Goal: Task Accomplishment & Management: Complete application form

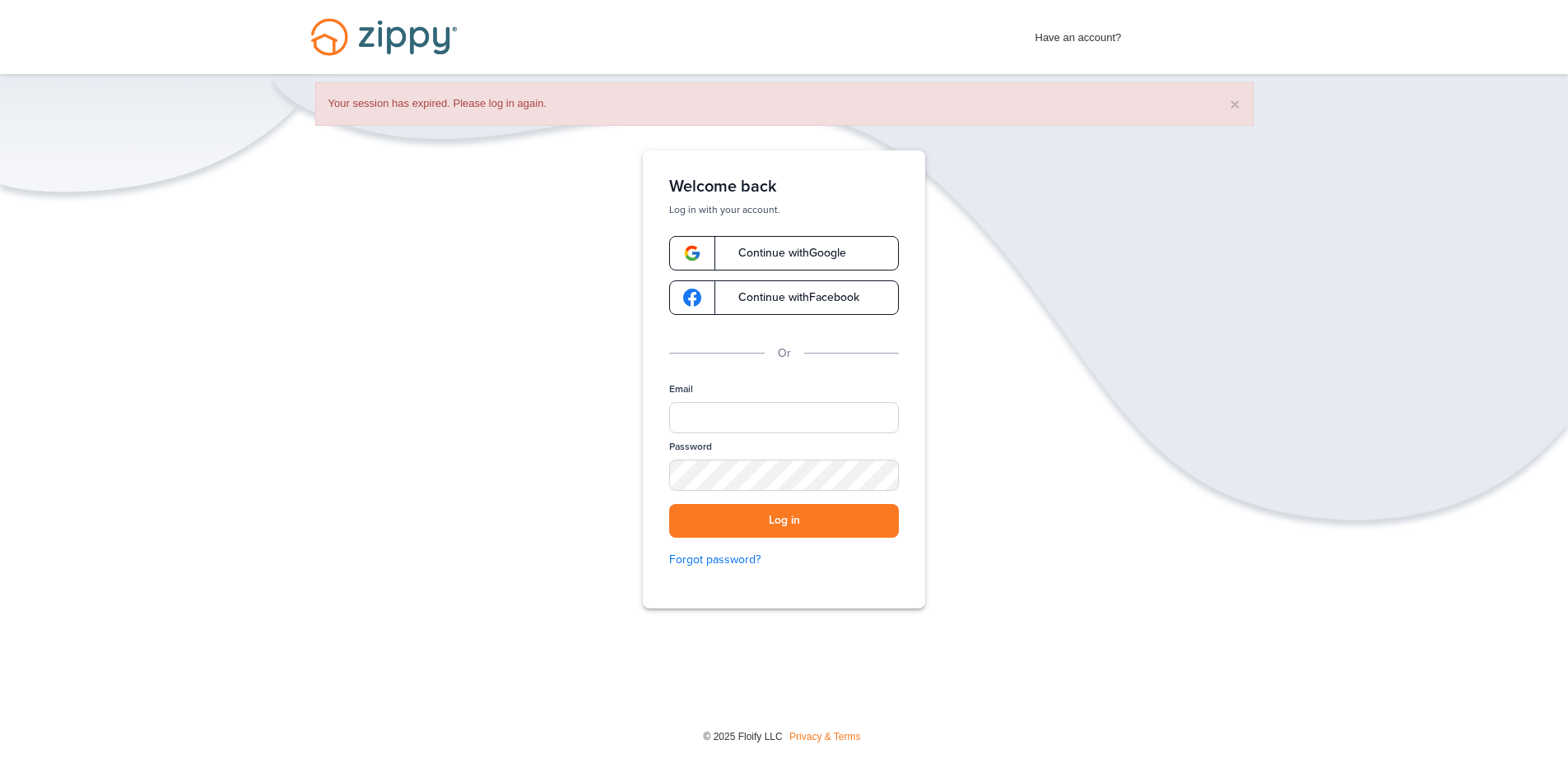
click at [749, 437] on div "Email" at bounding box center [784, 411] width 230 height 58
click at [752, 425] on input "Email" at bounding box center [784, 417] width 230 height 31
type input "**********"
click at [669, 504] on button "Log in" at bounding box center [784, 521] width 230 height 34
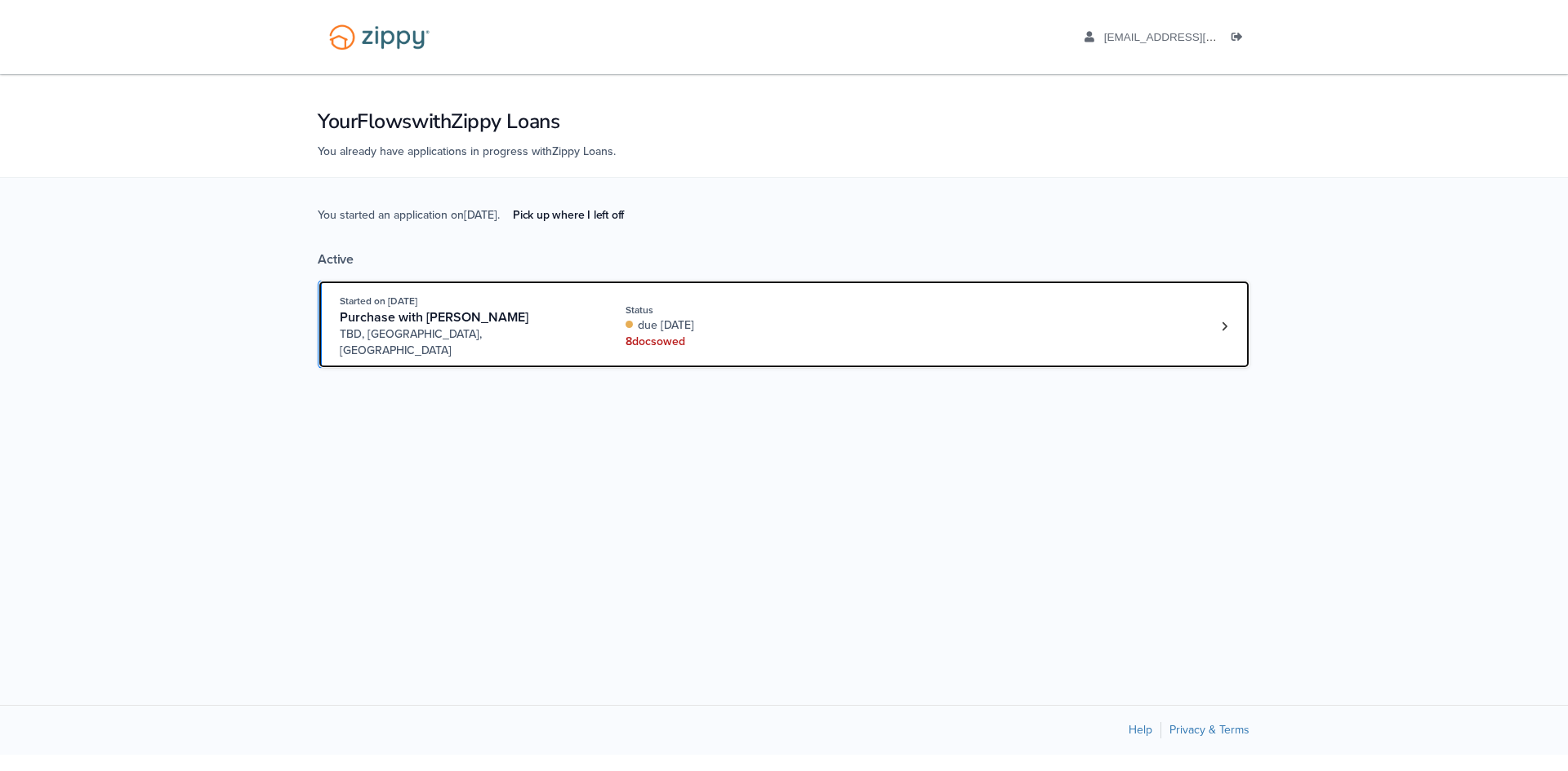
click at [699, 334] on div "8 doc s owed" at bounding box center [735, 342] width 218 height 16
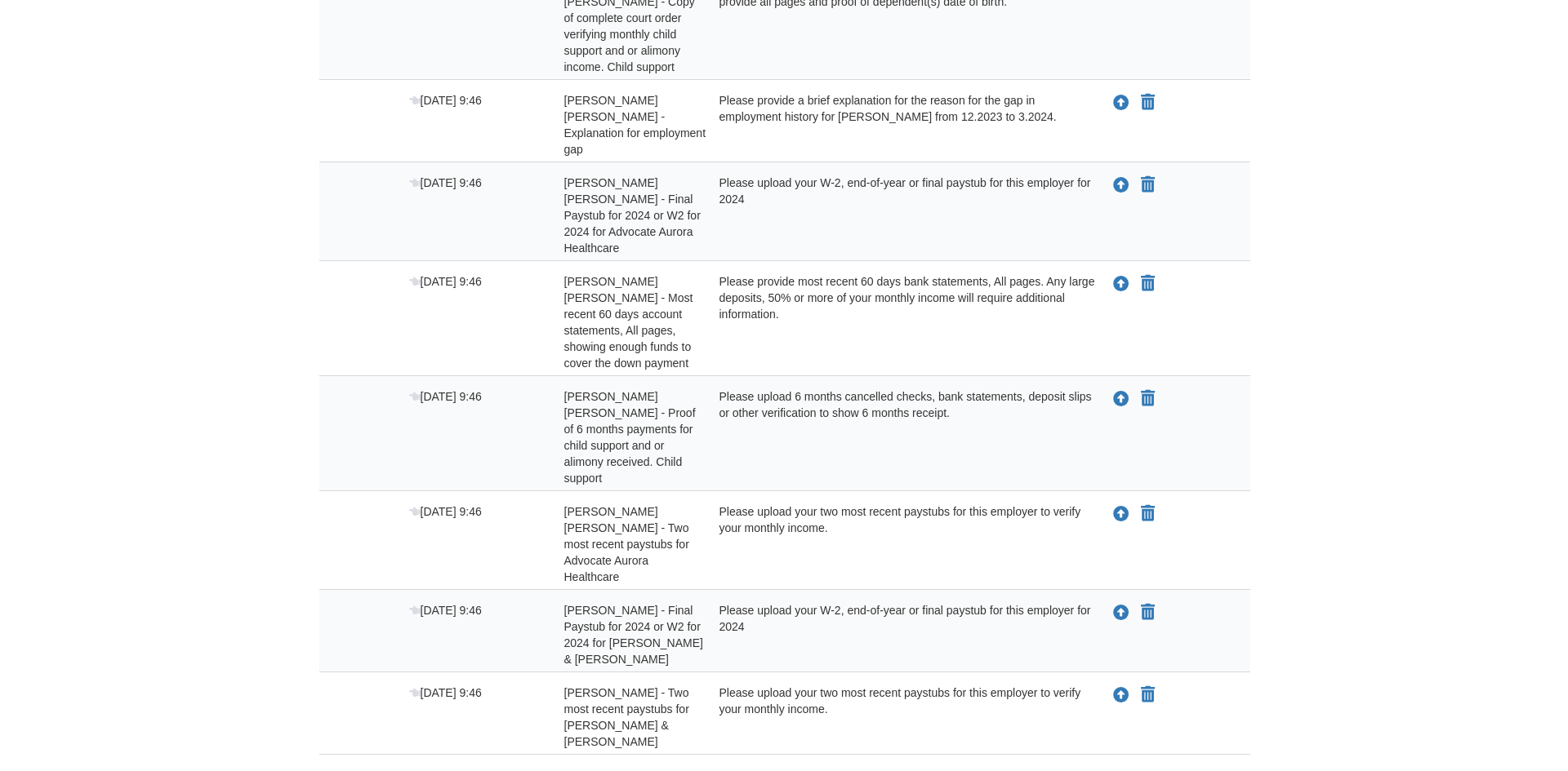
scroll to position [396, 0]
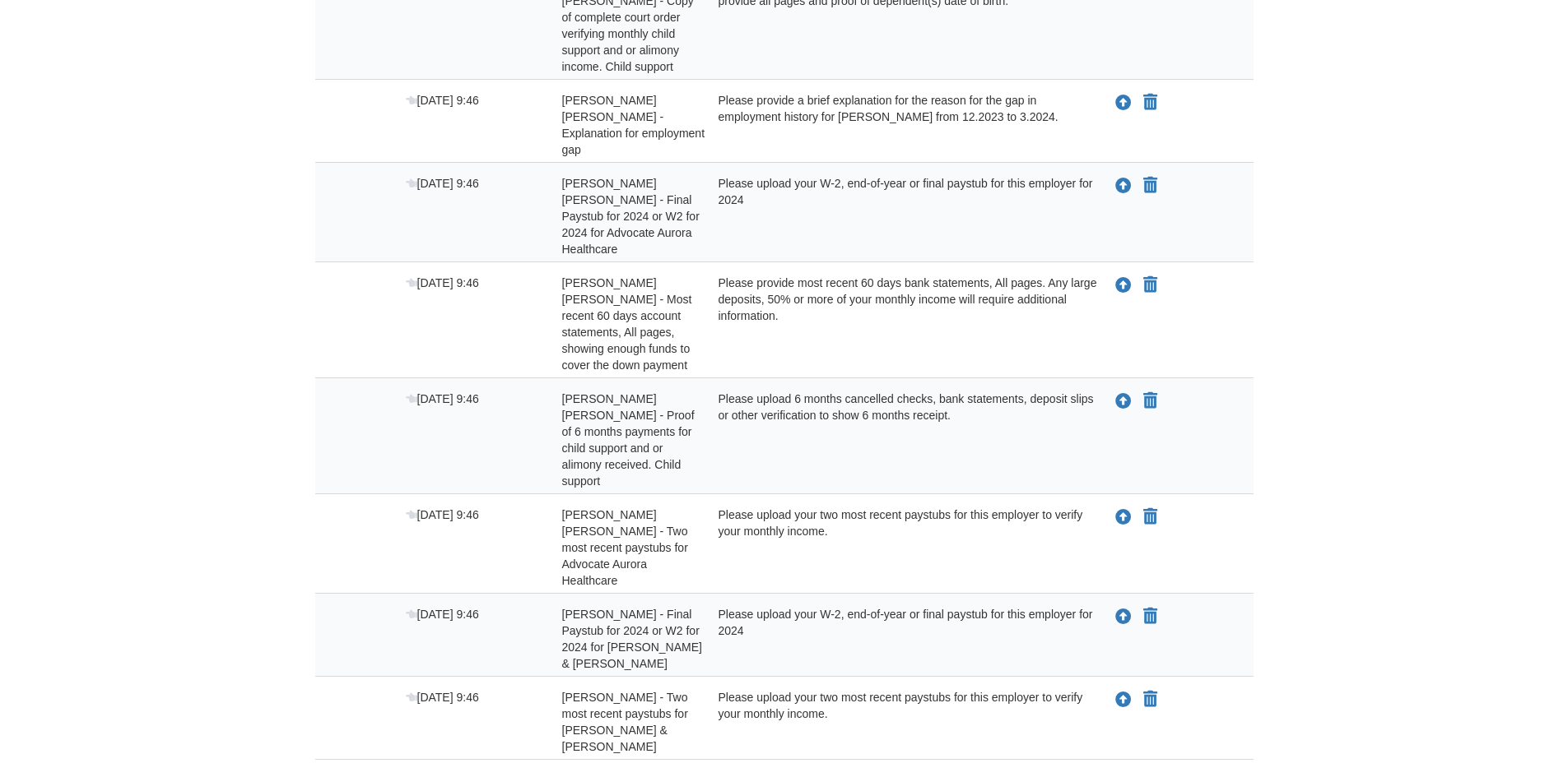
click at [1407, 399] on body "[EMAIL_ADDRESS][DOMAIN_NAME] Logout" at bounding box center [784, 246] width 1568 height 1291
click at [1122, 693] on icon "Upload Jacob Serres - Two most recent paystubs for DeLuca & Hartman" at bounding box center [1123, 700] width 16 height 16
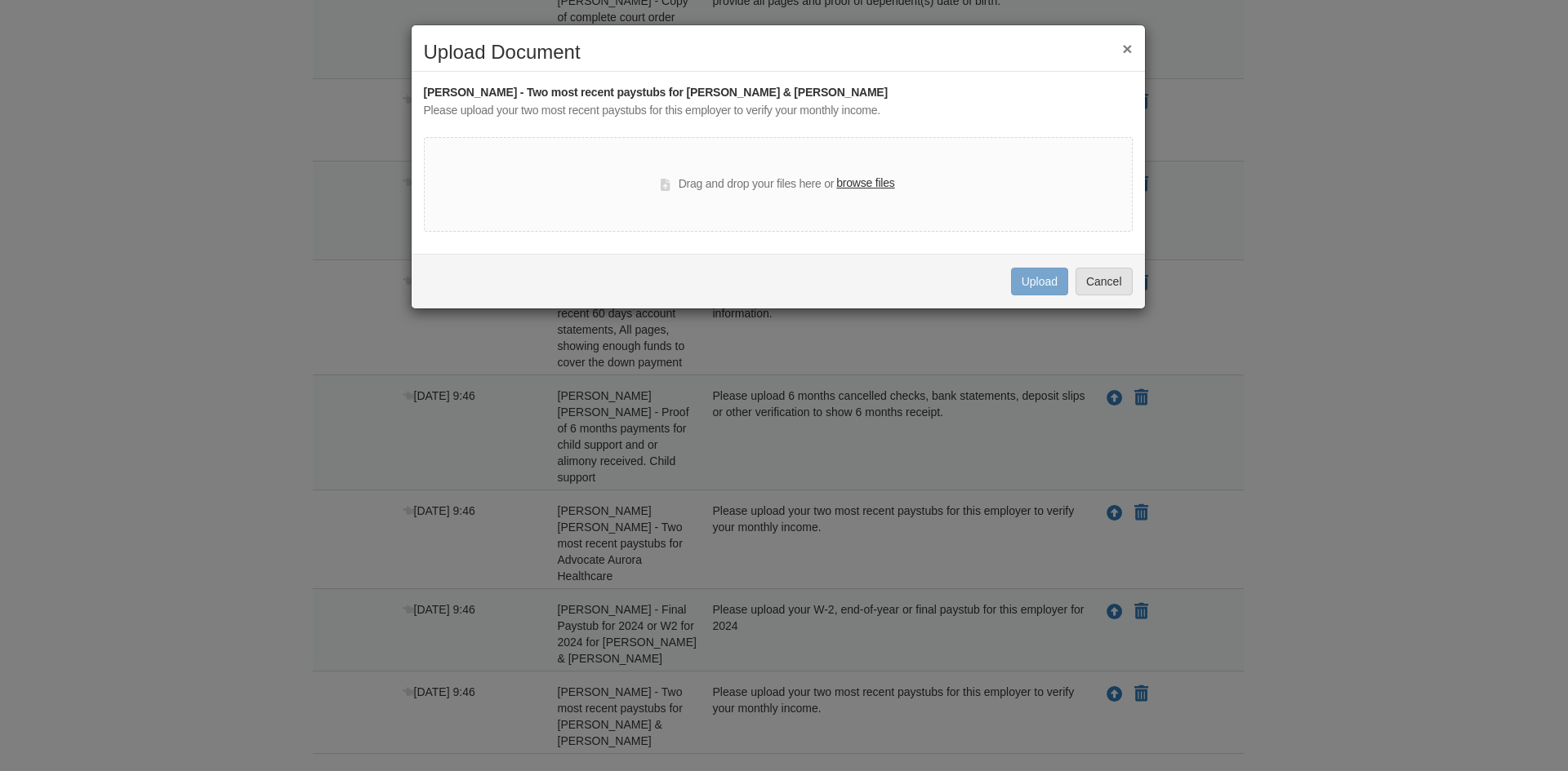
click at [857, 179] on label "browse files" at bounding box center [865, 184] width 58 height 18
click at [0, 0] on input "browse files" at bounding box center [0, 0] width 0 height 0
drag, startPoint x: 858, startPoint y: 62, endPoint x: 1044, endPoint y: 62, distance: 186.0
click at [1044, 62] on h2 "Upload Document" at bounding box center [778, 52] width 709 height 22
click at [781, 185] on div "Drag and drop your files here or browse files" at bounding box center [777, 185] width 234 height 20
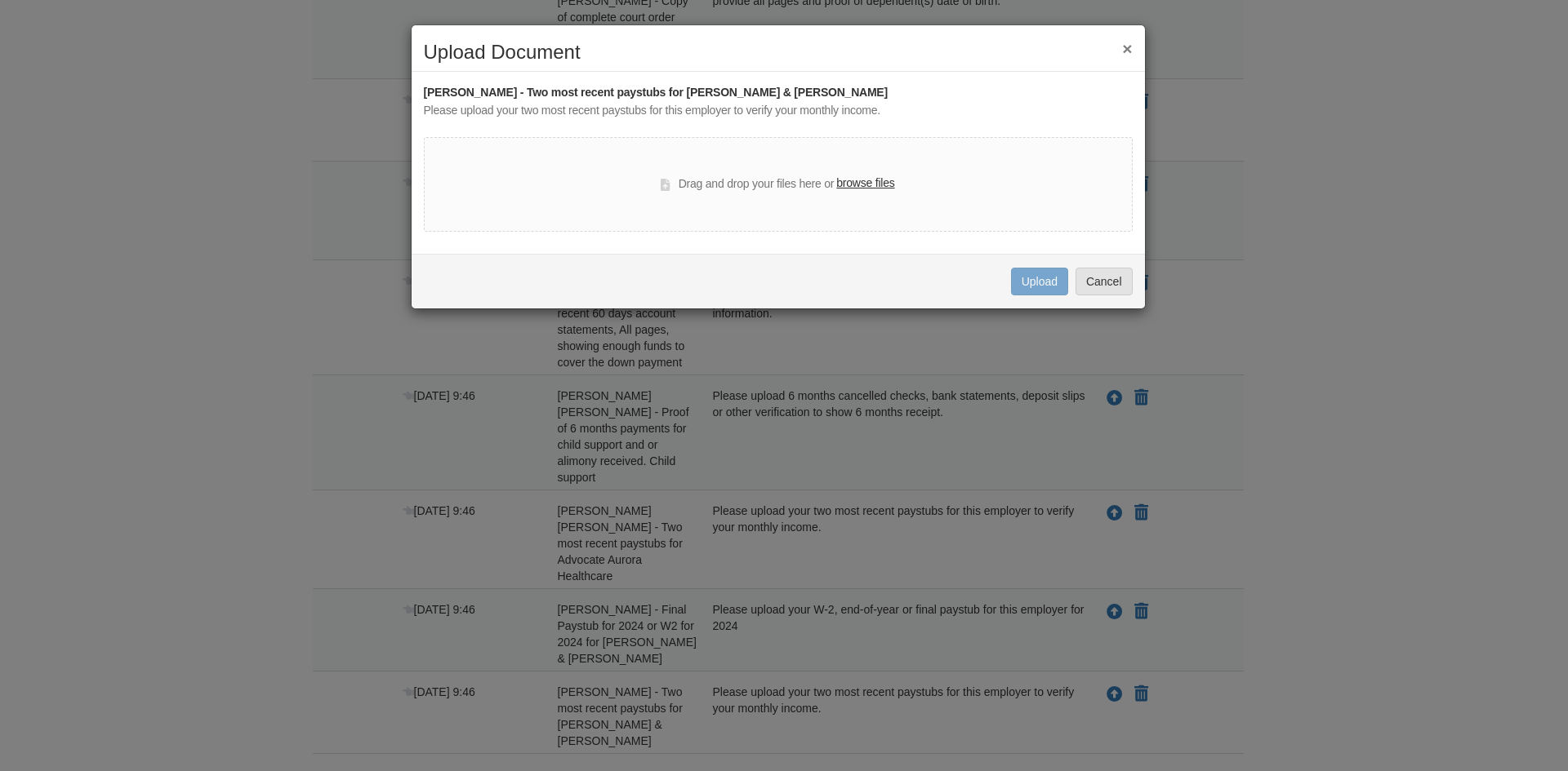
click at [855, 185] on label "browse files" at bounding box center [865, 184] width 58 height 18
click at [0, 0] on input "browse files" at bounding box center [0, 0] width 0 height 0
click at [861, 176] on label "browse files" at bounding box center [865, 184] width 58 height 18
click at [0, 0] on input "browse files" at bounding box center [0, 0] width 0 height 0
click at [849, 179] on label "browse files" at bounding box center [865, 184] width 58 height 18
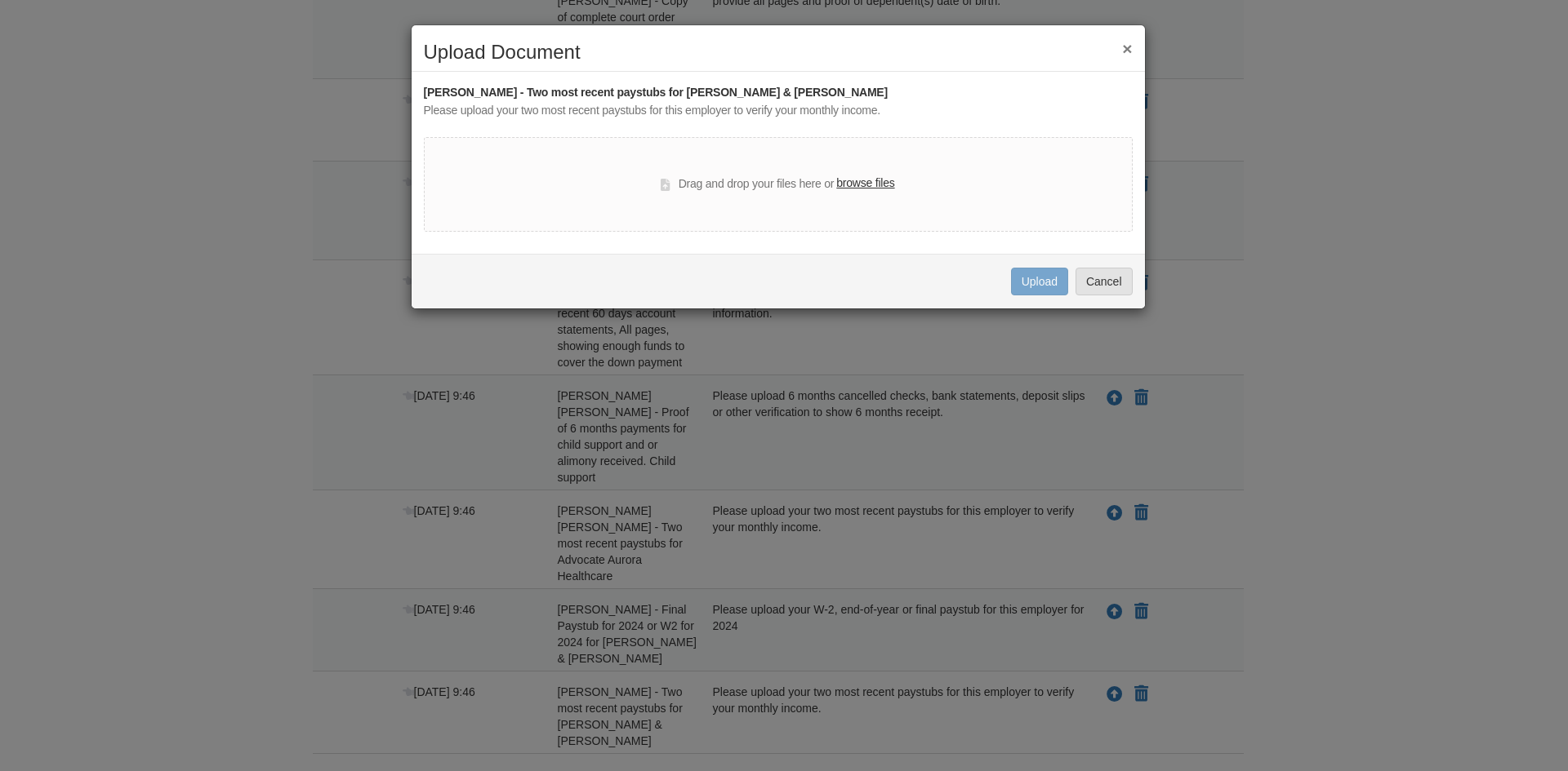
click at [0, 0] on input "browse files" at bounding box center [0, 0] width 0 height 0
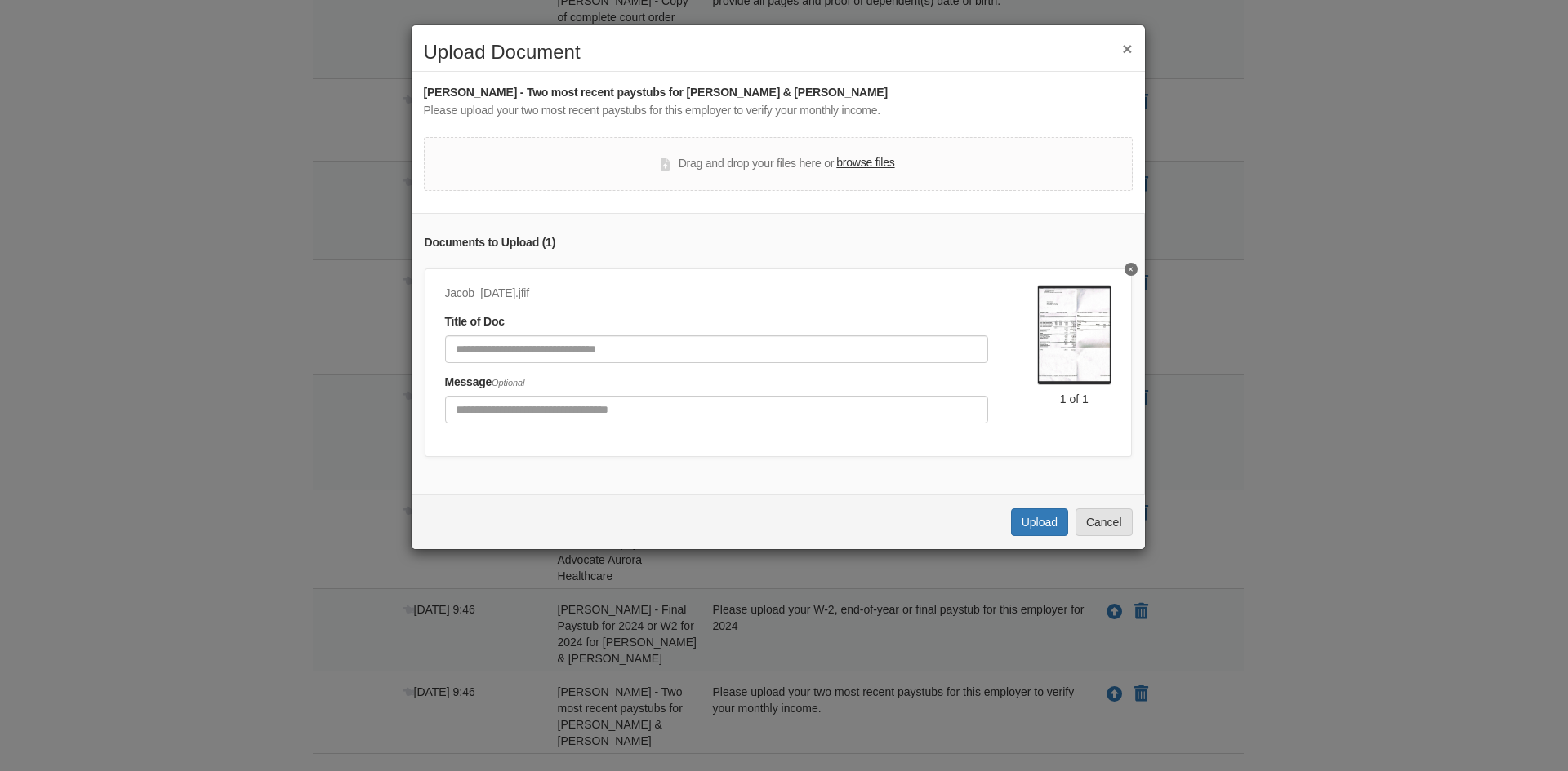
click at [855, 161] on label "browse files" at bounding box center [865, 163] width 58 height 18
click at [0, 0] on input "browse files" at bounding box center [0, 0] width 0 height 0
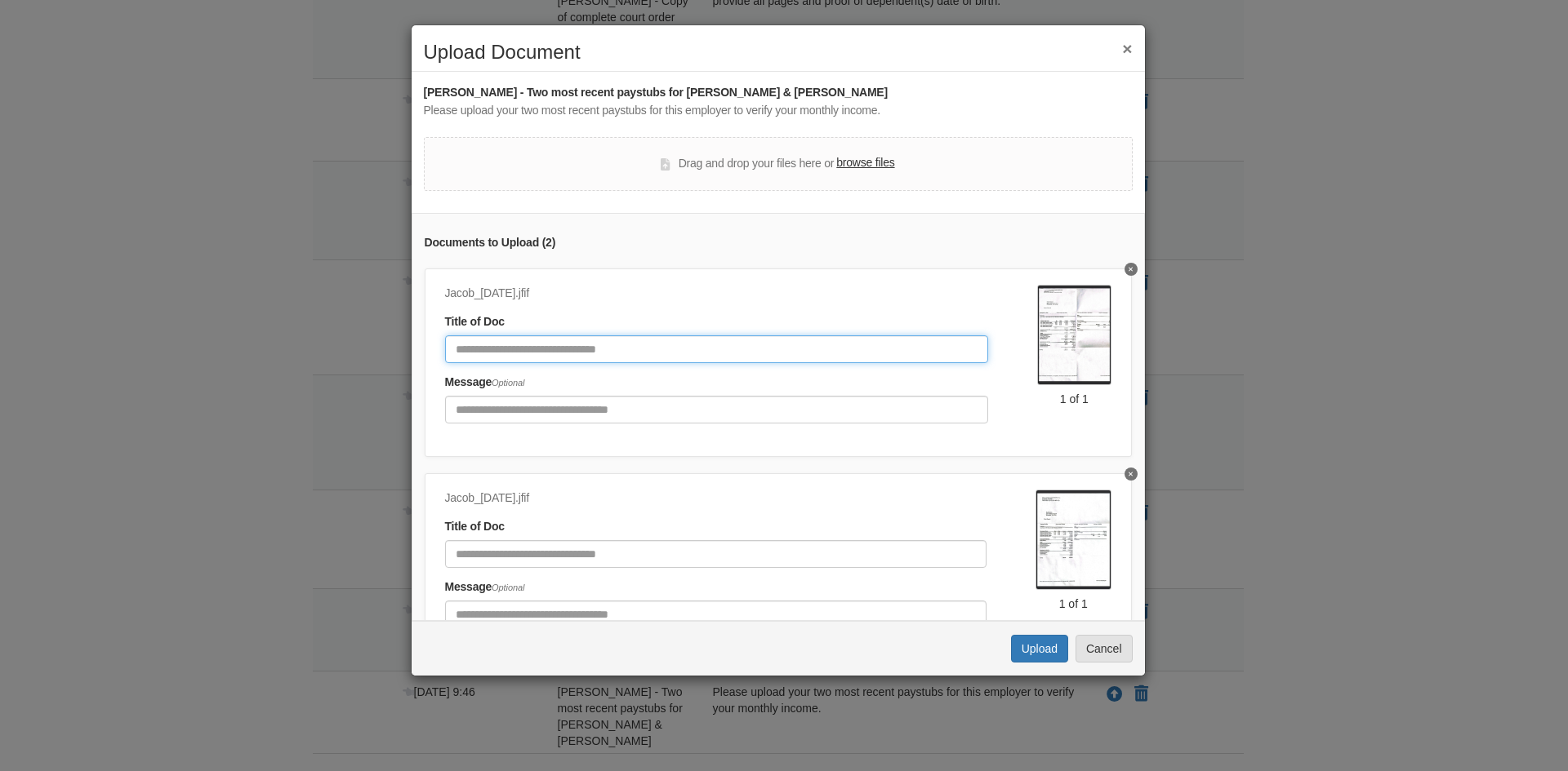
click at [748, 345] on input "Document Title" at bounding box center [717, 348] width 543 height 27
type input "**********"
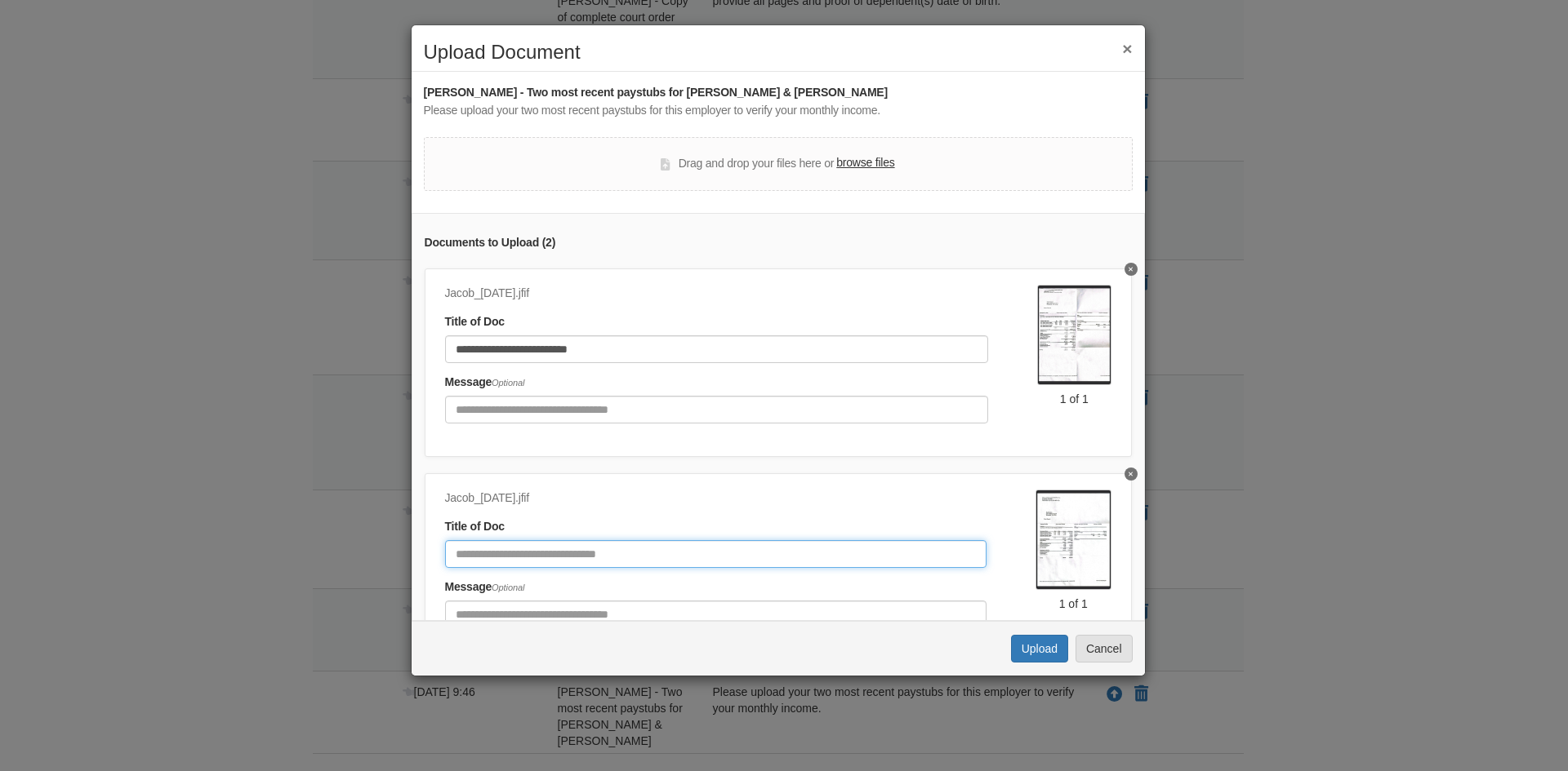
click at [679, 558] on input "Document Title" at bounding box center [716, 554] width 542 height 27
type input "**********"
click at [1023, 657] on button "Upload" at bounding box center [1039, 649] width 57 height 27
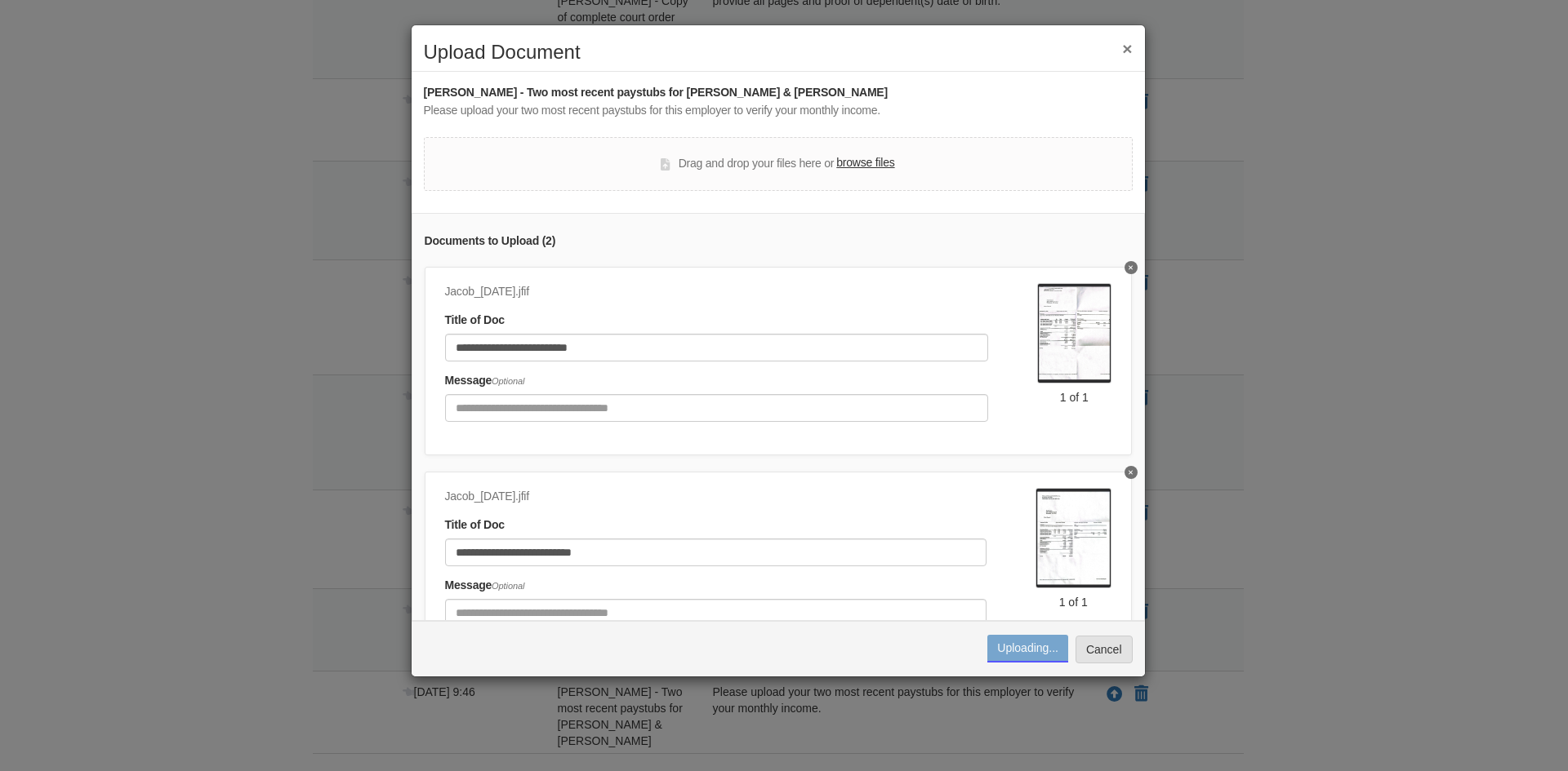
scroll to position [0, 0]
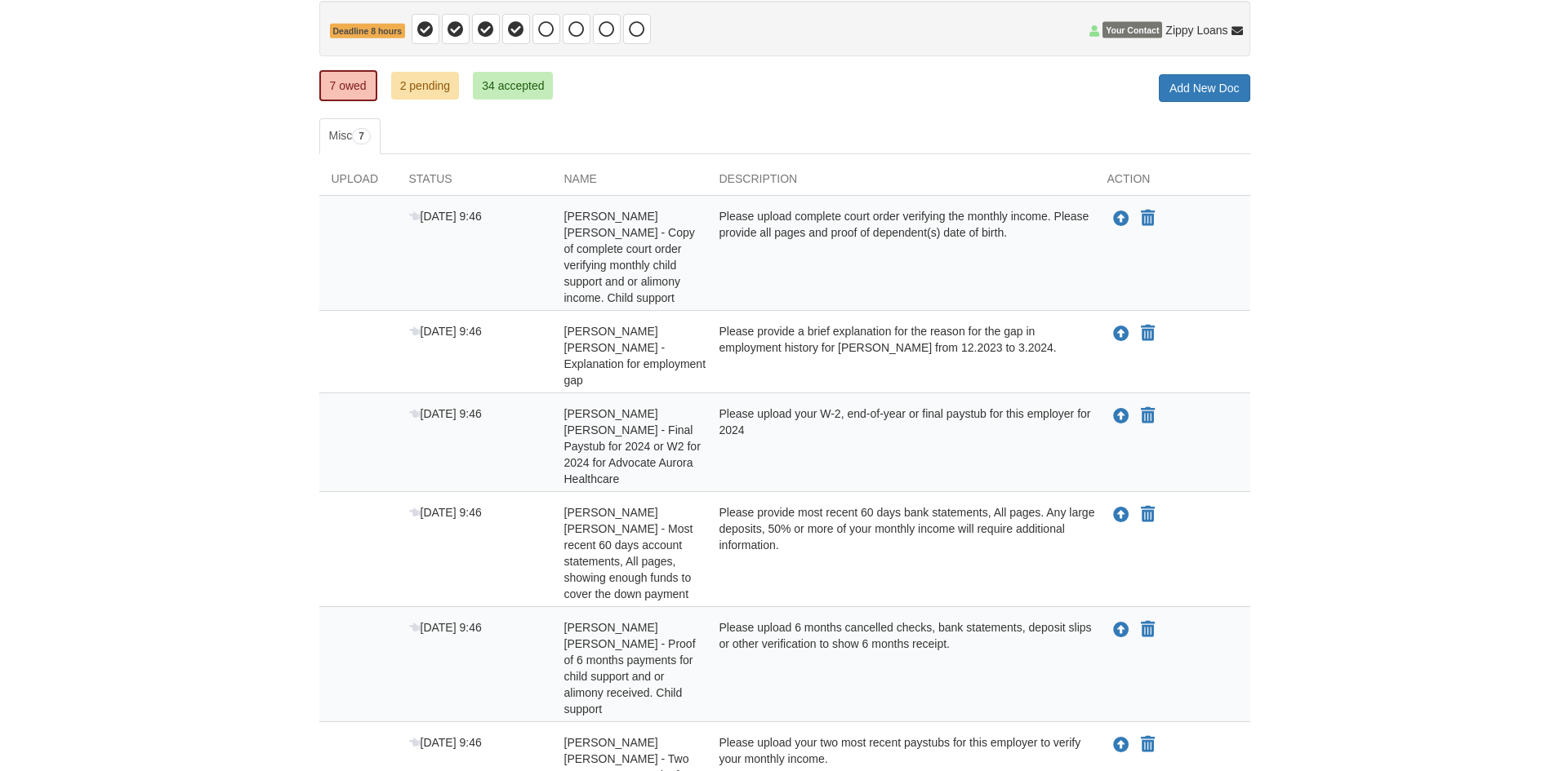
scroll to position [329, 0]
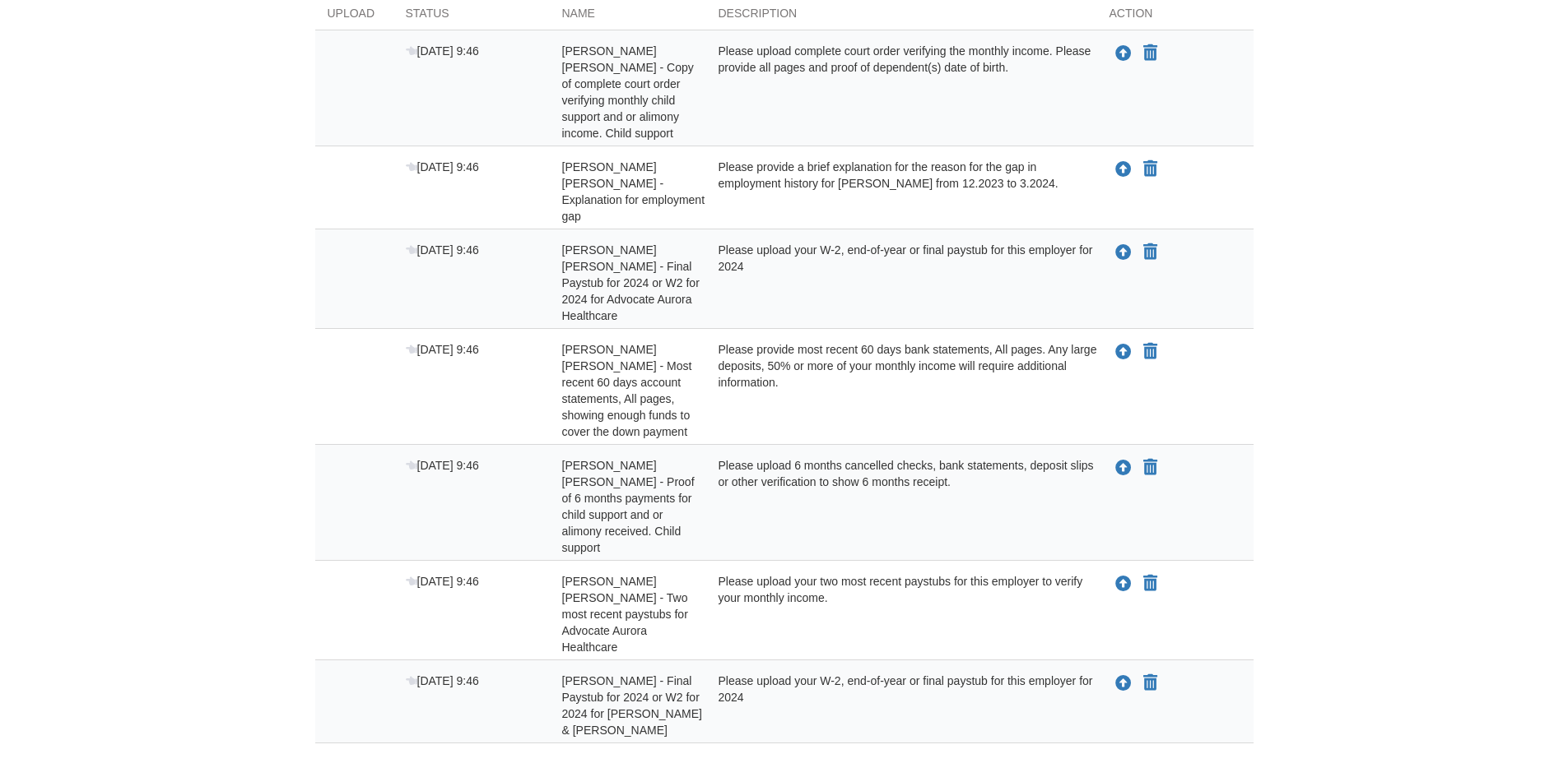
click at [172, 558] on body "[EMAIL_ADDRESS][DOMAIN_NAME] Logout" at bounding box center [784, 272] width 1568 height 1209
click at [466, 680] on div "× × × Pending Add Document Notice document will be included in the email sent t…" at bounding box center [784, 268] width 938 height 1050
click at [1118, 676] on icon "Upload Jacob Serres - Final Paystub for 2024 or W2 for 2024 for DeLuca & Hartman" at bounding box center [1123, 684] width 16 height 16
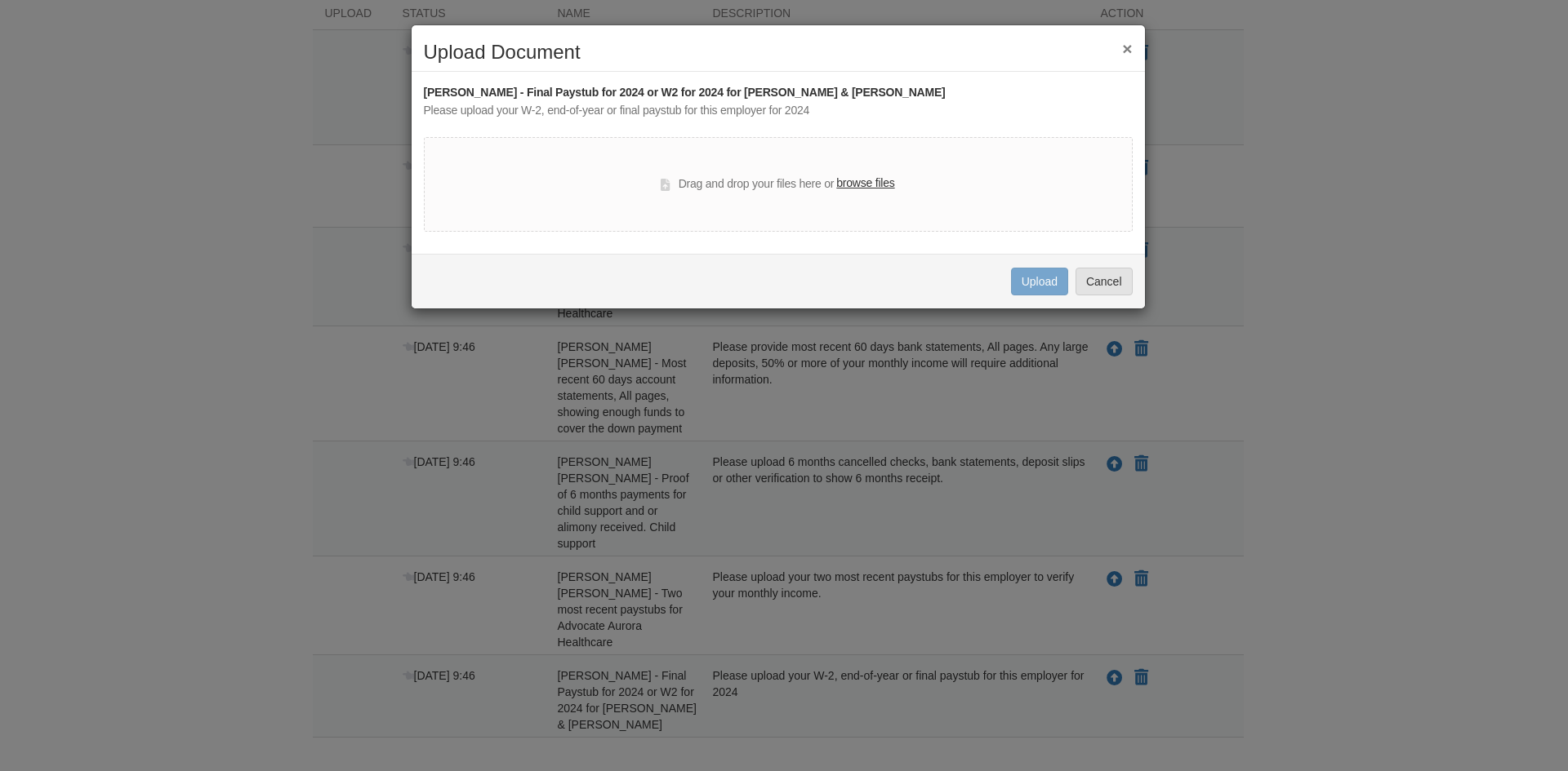
click at [859, 185] on label "browse files" at bounding box center [865, 184] width 58 height 18
click at [0, 0] on input "browse files" at bounding box center [0, 0] width 0 height 0
click at [1126, 54] on button "×" at bounding box center [1126, 48] width 9 height 17
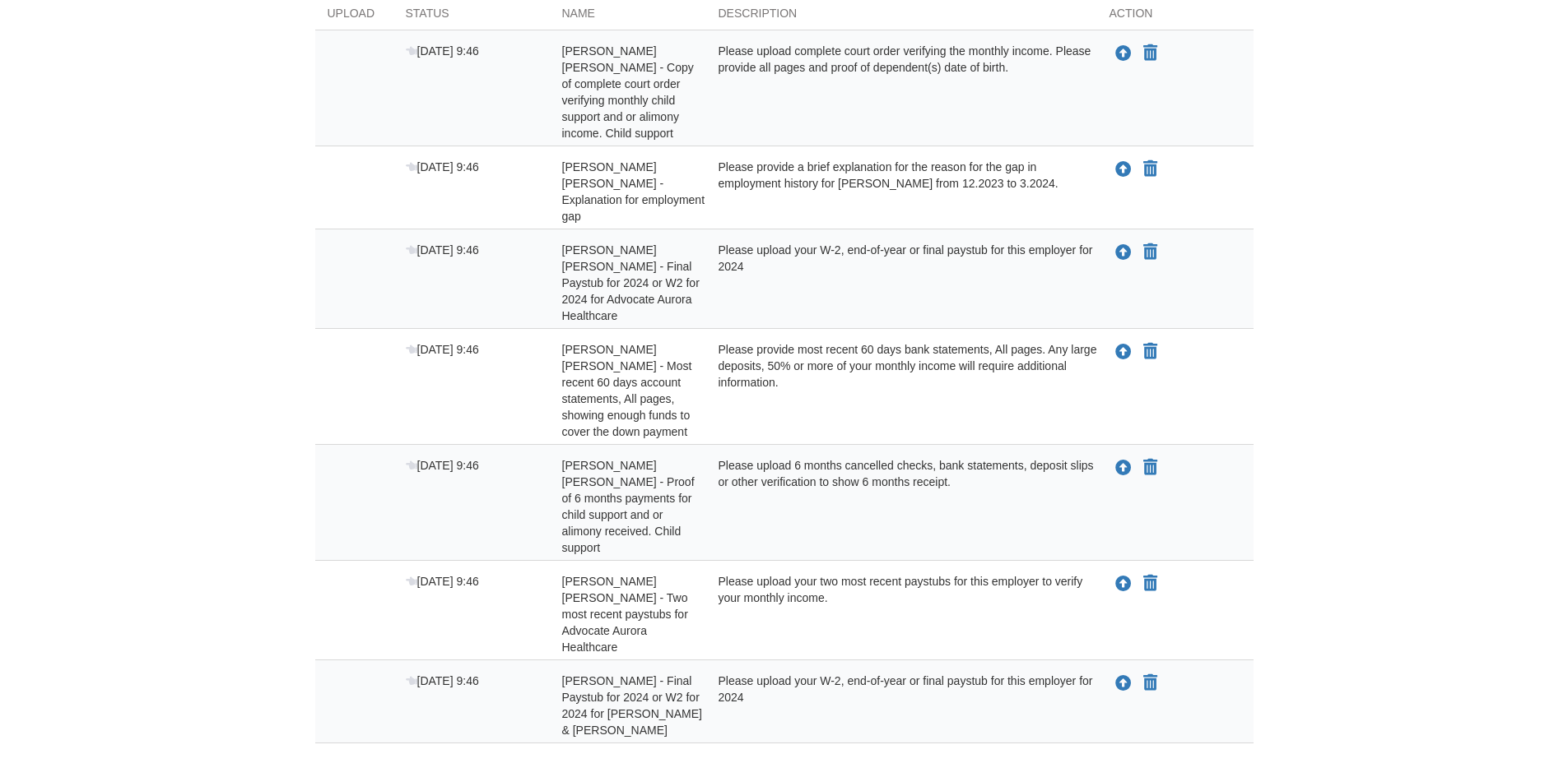
click at [182, 523] on body "[EMAIL_ADDRESS][DOMAIN_NAME] Logout" at bounding box center [784, 272] width 1568 height 1209
click at [1129, 676] on icon "Upload Jacob Serres - Final Paystub for 2024 or W2 for 2024 for DeLuca & Hartman" at bounding box center [1123, 684] width 16 height 16
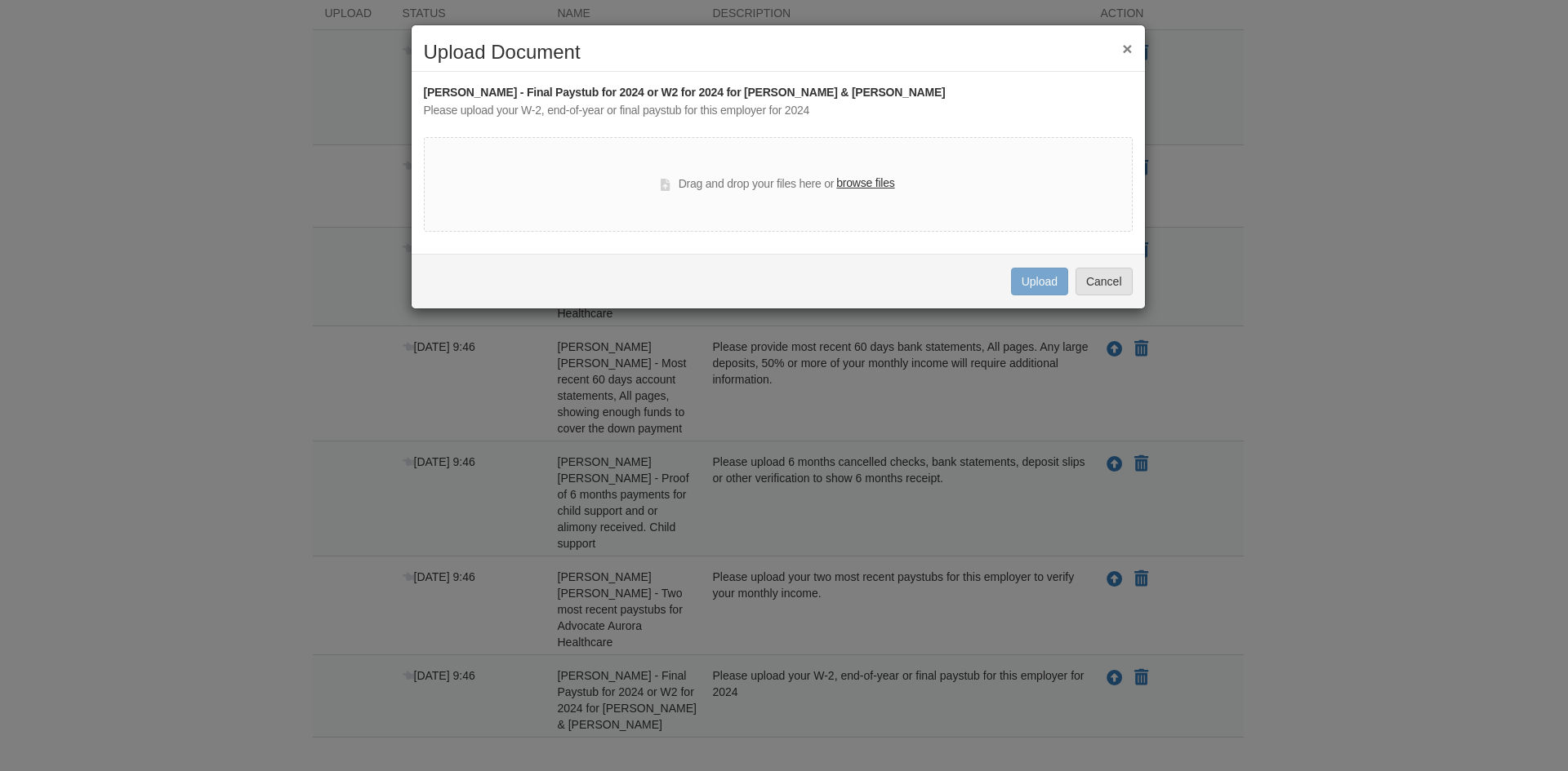
click at [851, 185] on label "browse files" at bounding box center [865, 184] width 58 height 18
click at [0, 0] on input "browse files" at bounding box center [0, 0] width 0 height 0
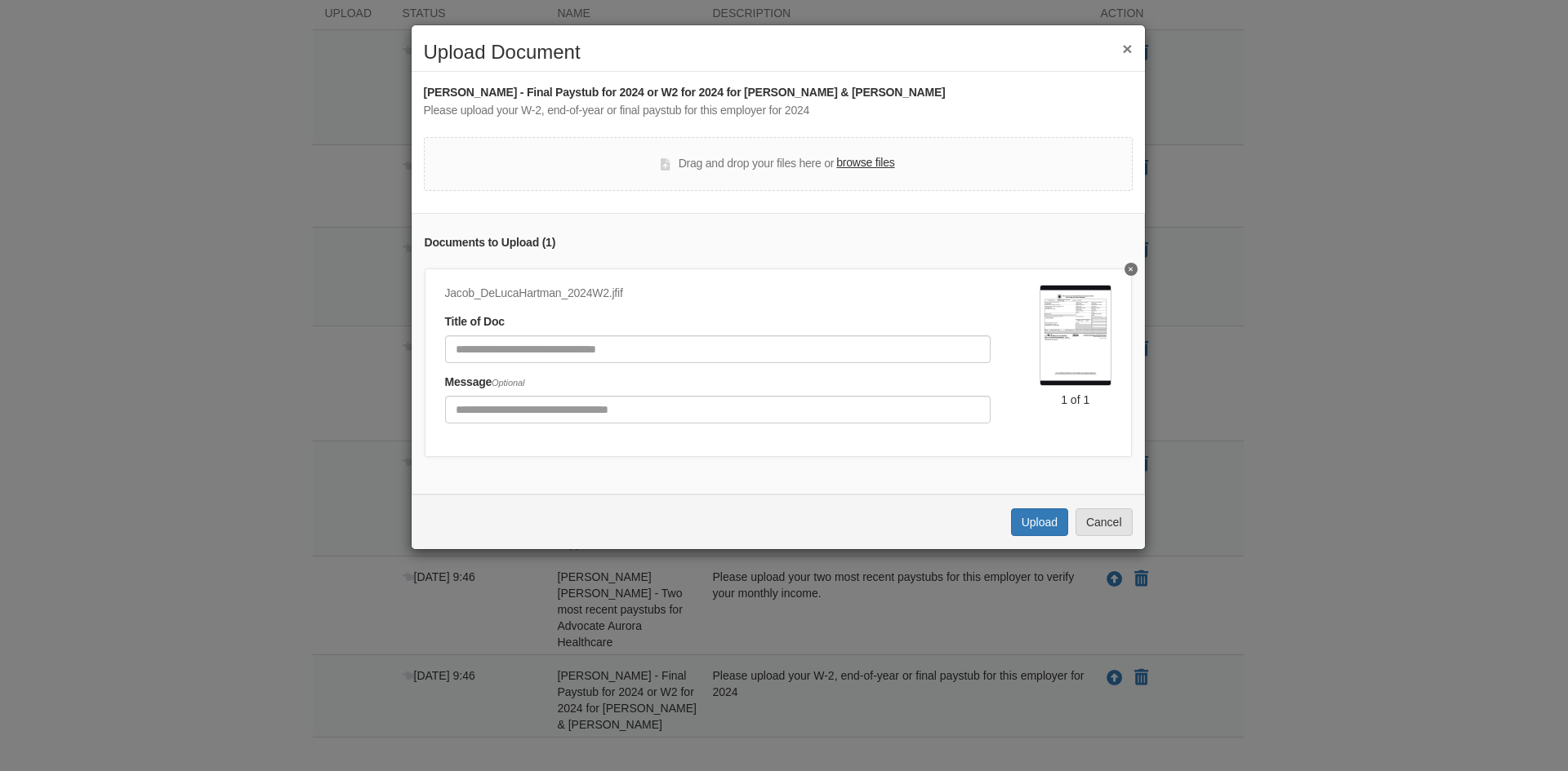
click at [866, 160] on label "browse files" at bounding box center [865, 163] width 58 height 18
click at [0, 0] on input "browse files" at bounding box center [0, 0] width 0 height 0
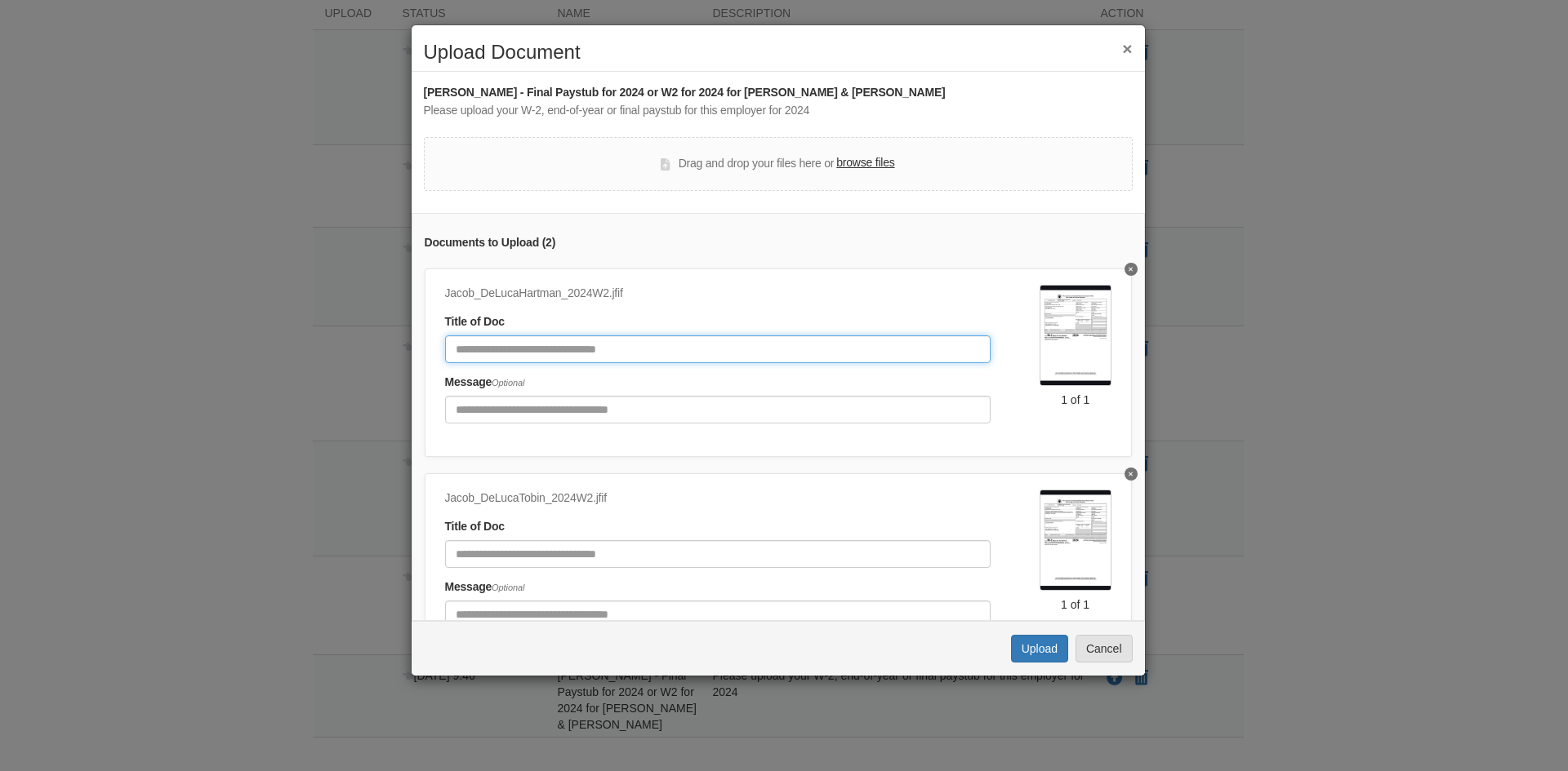
click at [588, 353] on input "Document Title" at bounding box center [718, 348] width 545 height 27
type input "**********"
click at [1108, 658] on button "Cancel" at bounding box center [1104, 649] width 57 height 27
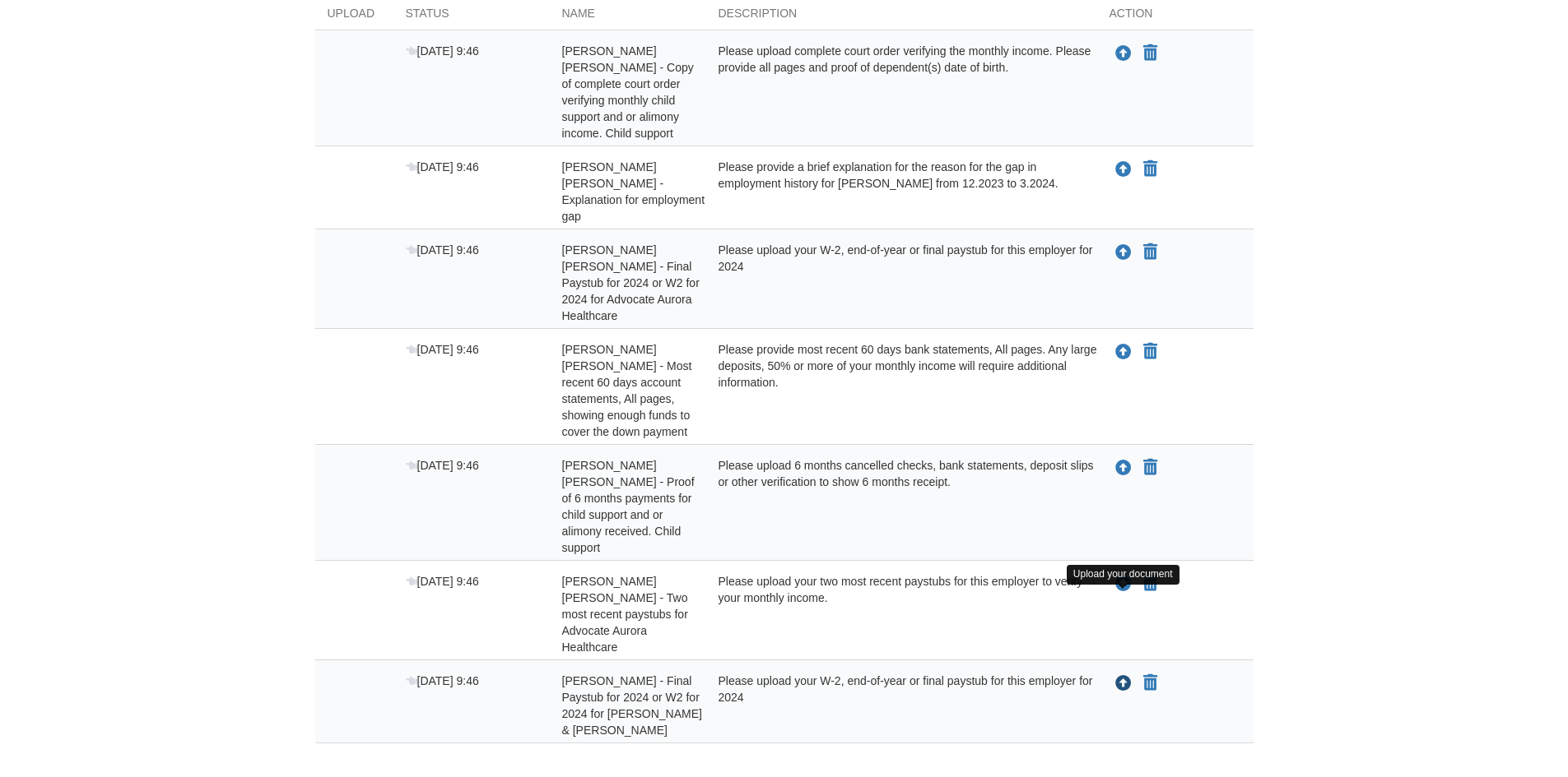
click at [1122, 676] on icon "Upload Jacob Serres - Final Paystub for 2024 or W2 for 2024 for DeLuca & Hartman" at bounding box center [1123, 684] width 16 height 16
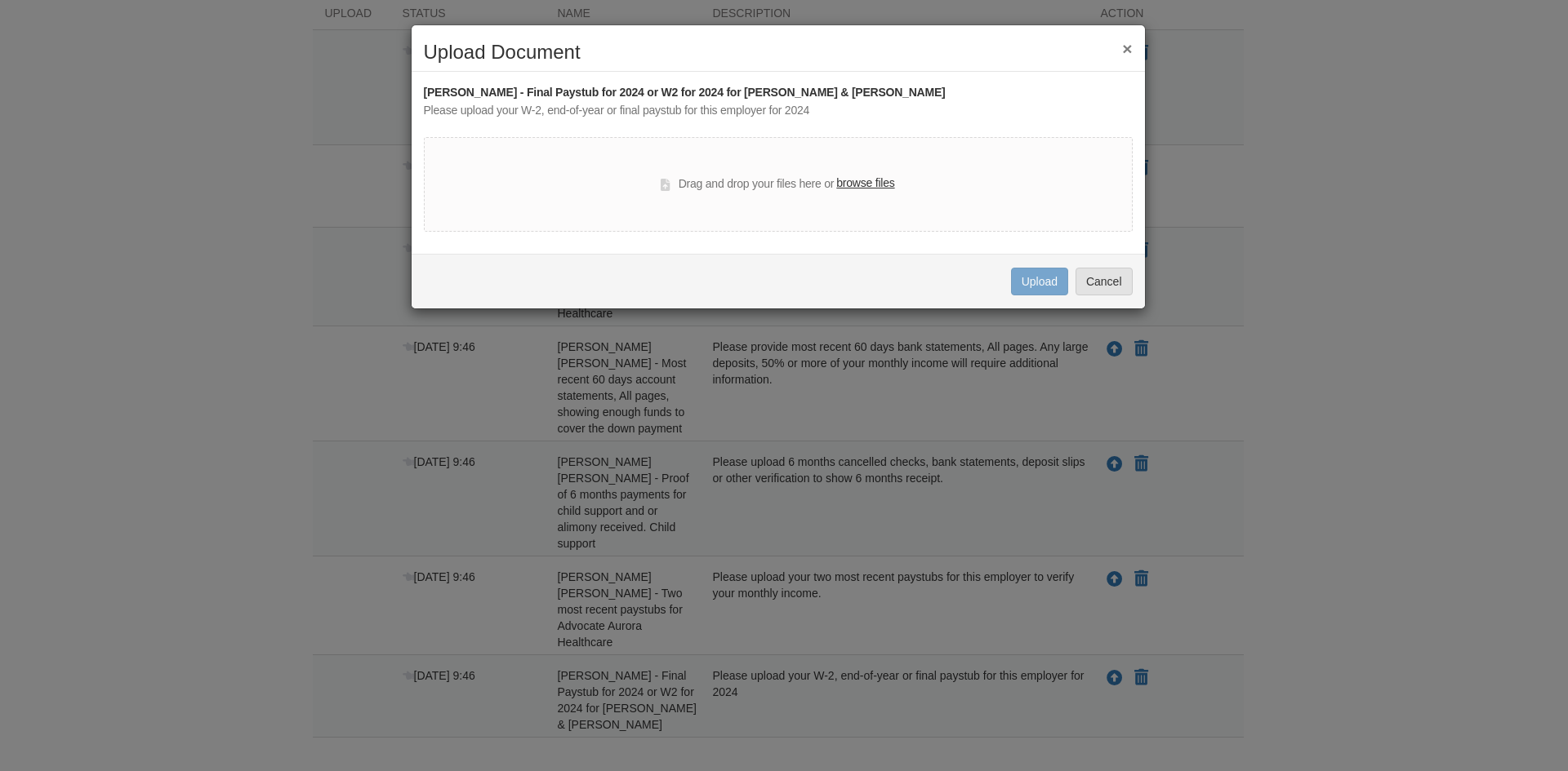
click at [869, 174] on div "Drag and drop your files here or browse files" at bounding box center [778, 185] width 709 height 95
click at [869, 185] on label "browse files" at bounding box center [865, 184] width 58 height 18
click at [0, 0] on input "browse files" at bounding box center [0, 0] width 0 height 0
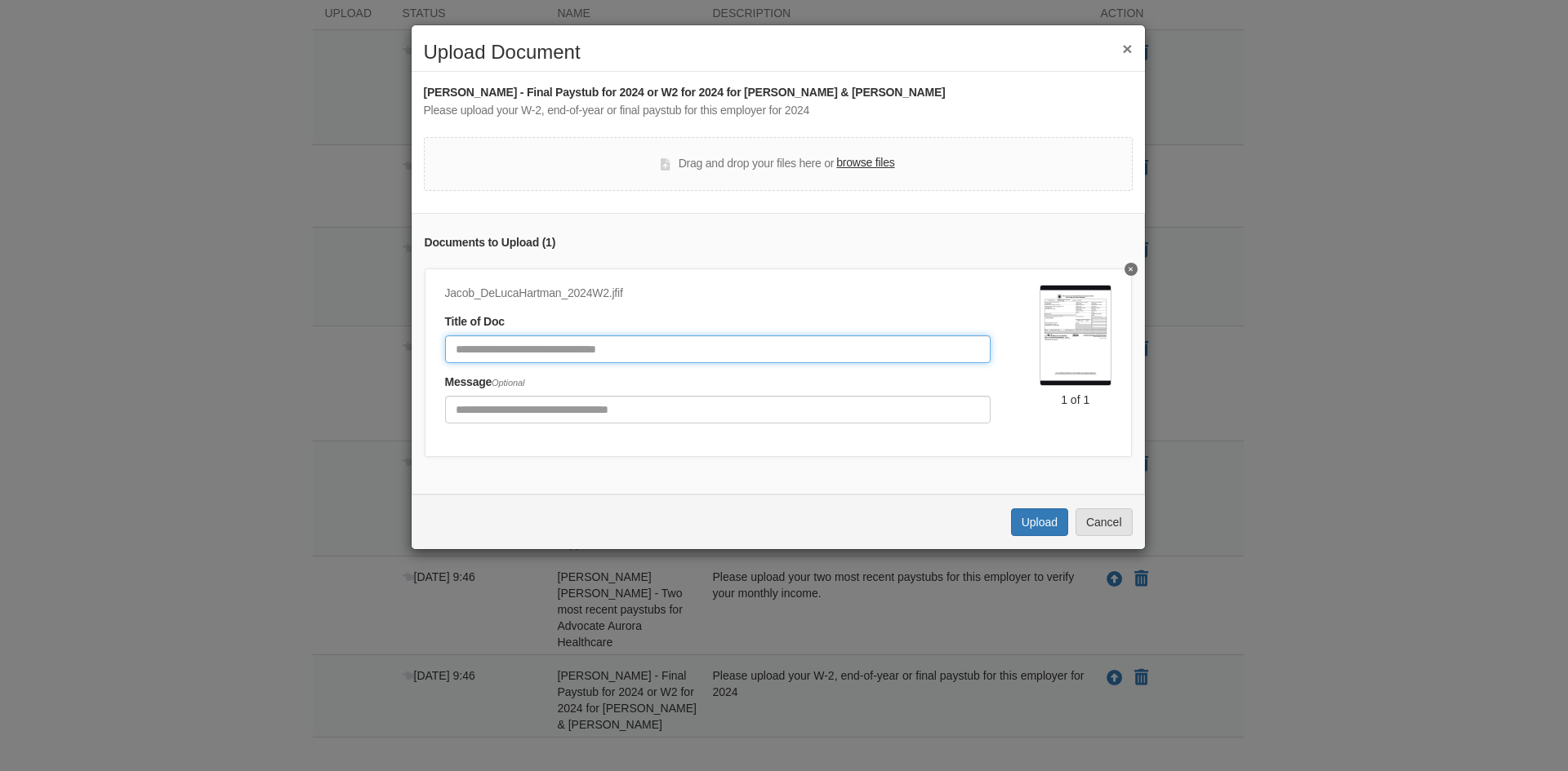
click at [771, 340] on input "Document Title" at bounding box center [718, 348] width 545 height 27
type input "**********"
click at [1037, 537] on button "Upload" at bounding box center [1039, 522] width 57 height 27
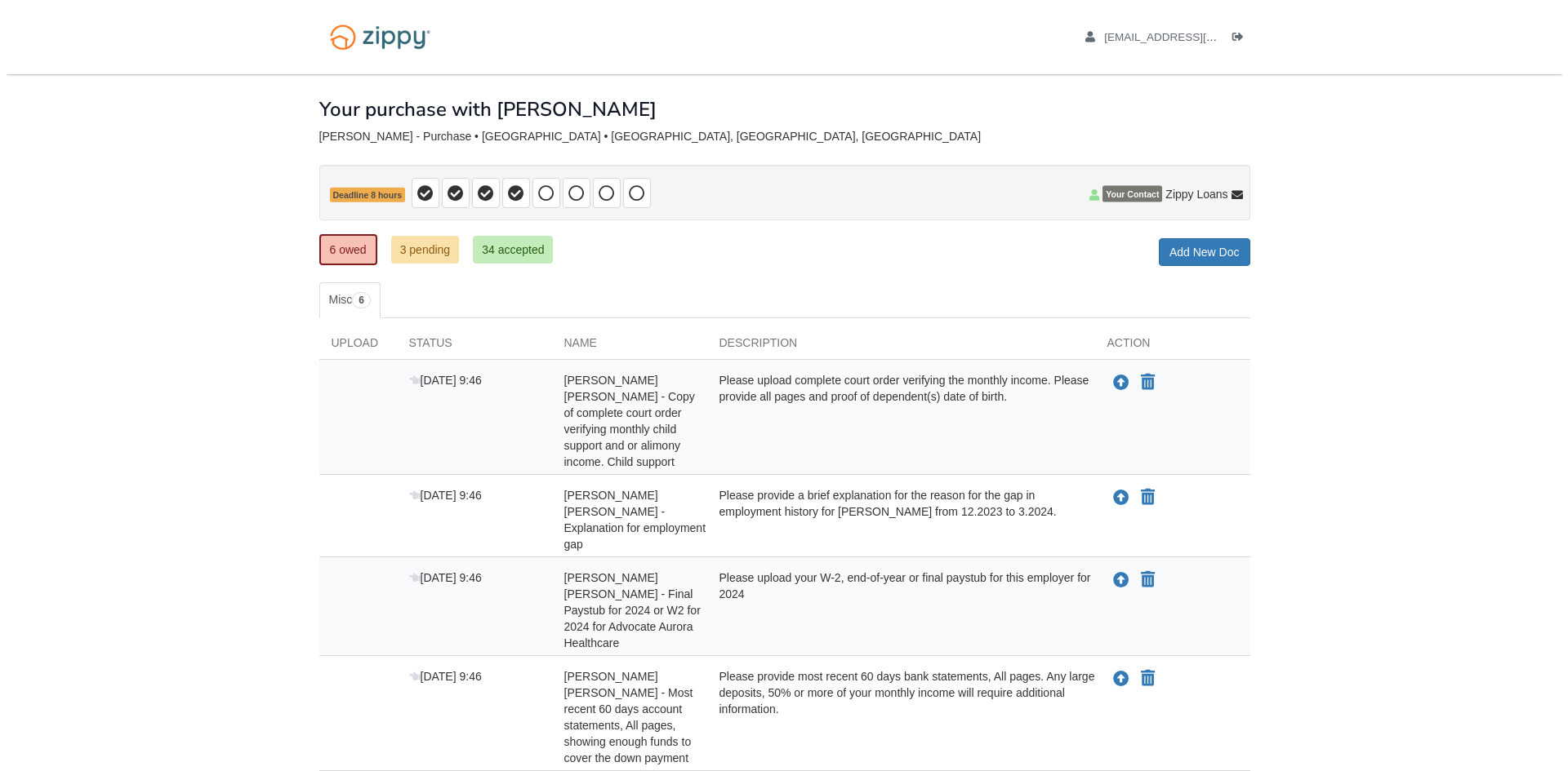
scroll to position [264, 0]
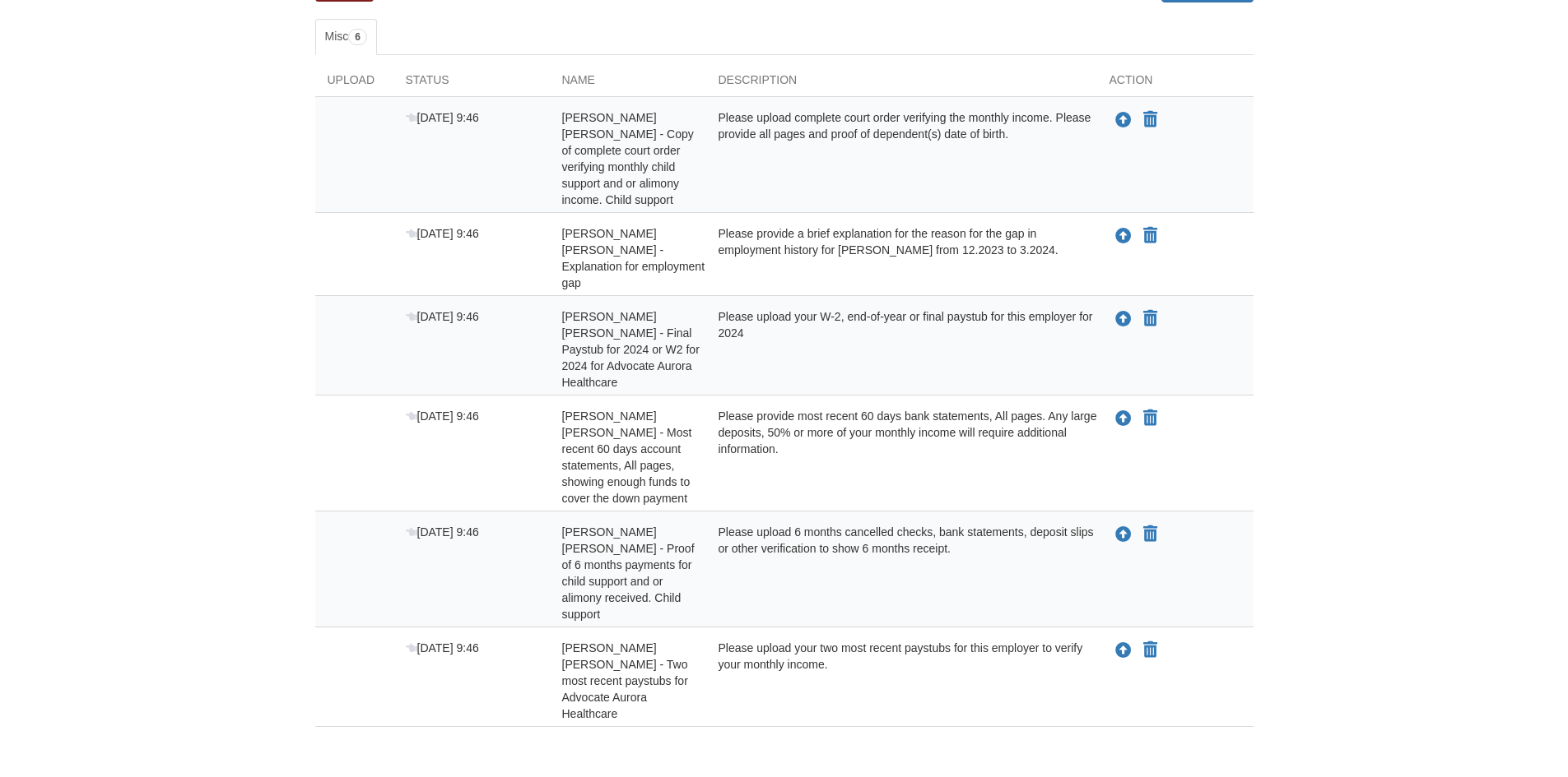
click at [1479, 431] on body "[EMAIL_ADDRESS][DOMAIN_NAME] Logout" at bounding box center [784, 297] width 1568 height 1125
click at [1124, 312] on icon "Upload Fabiola Lopez Franco - Final Paystub for 2024 or W2 for 2024 for Advocat…" at bounding box center [1123, 320] width 16 height 16
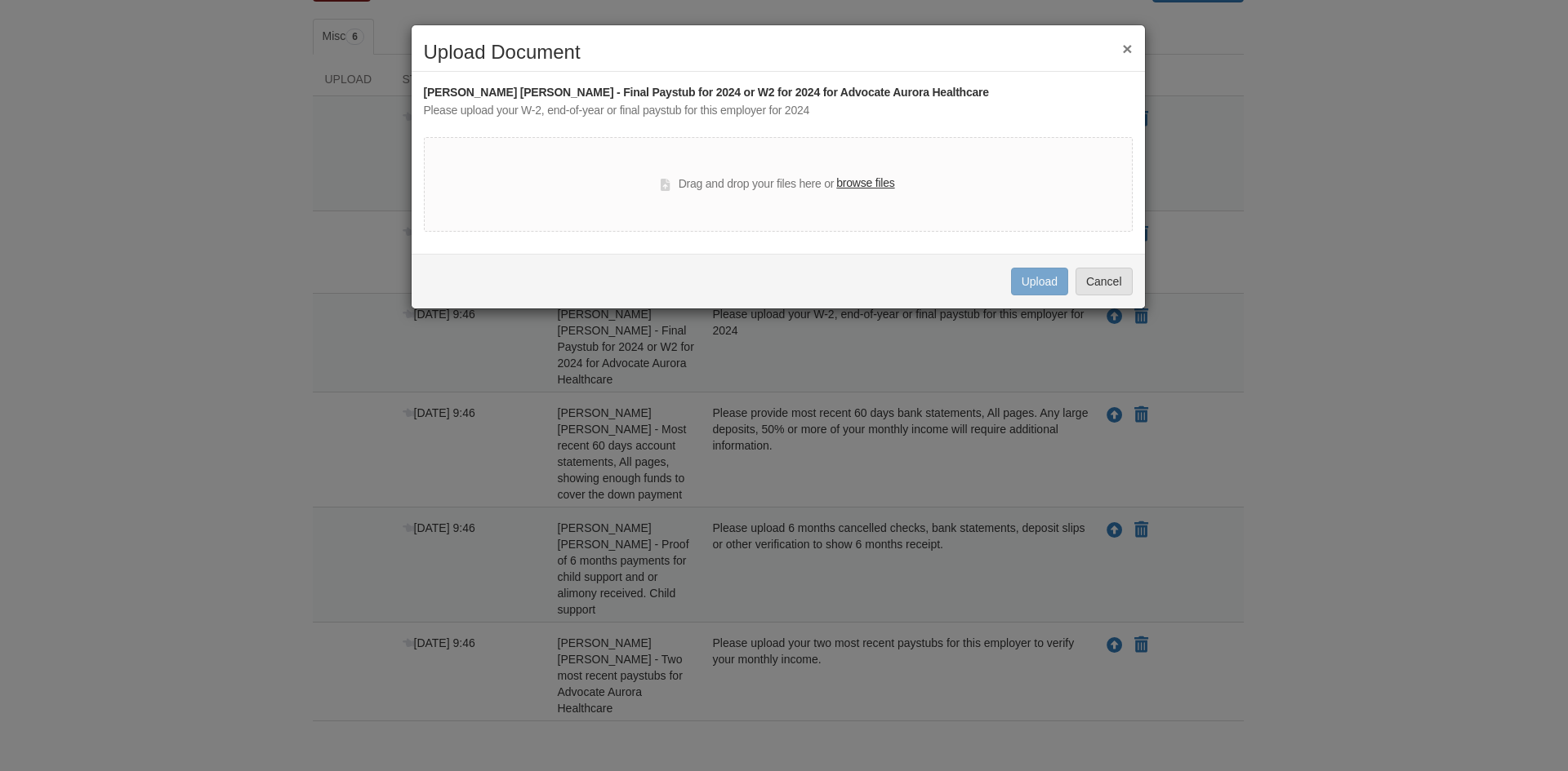
click at [868, 180] on label "browse files" at bounding box center [865, 184] width 58 height 18
click at [0, 0] on input "browse files" at bounding box center [0, 0] width 0 height 0
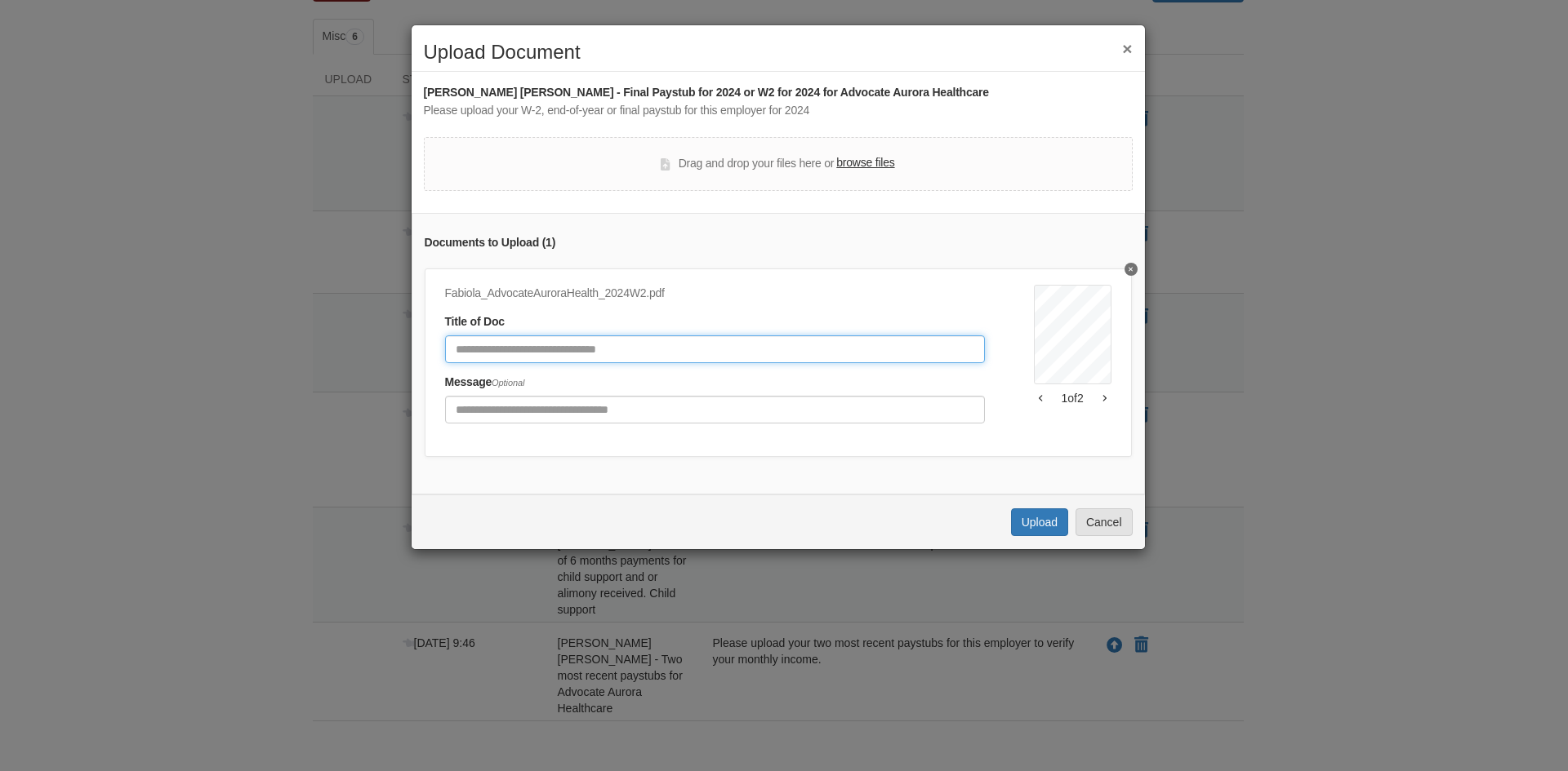
click at [530, 344] on input "Document Title" at bounding box center [715, 348] width 540 height 27
type input "**********"
click at [1035, 535] on button "Upload" at bounding box center [1039, 522] width 57 height 27
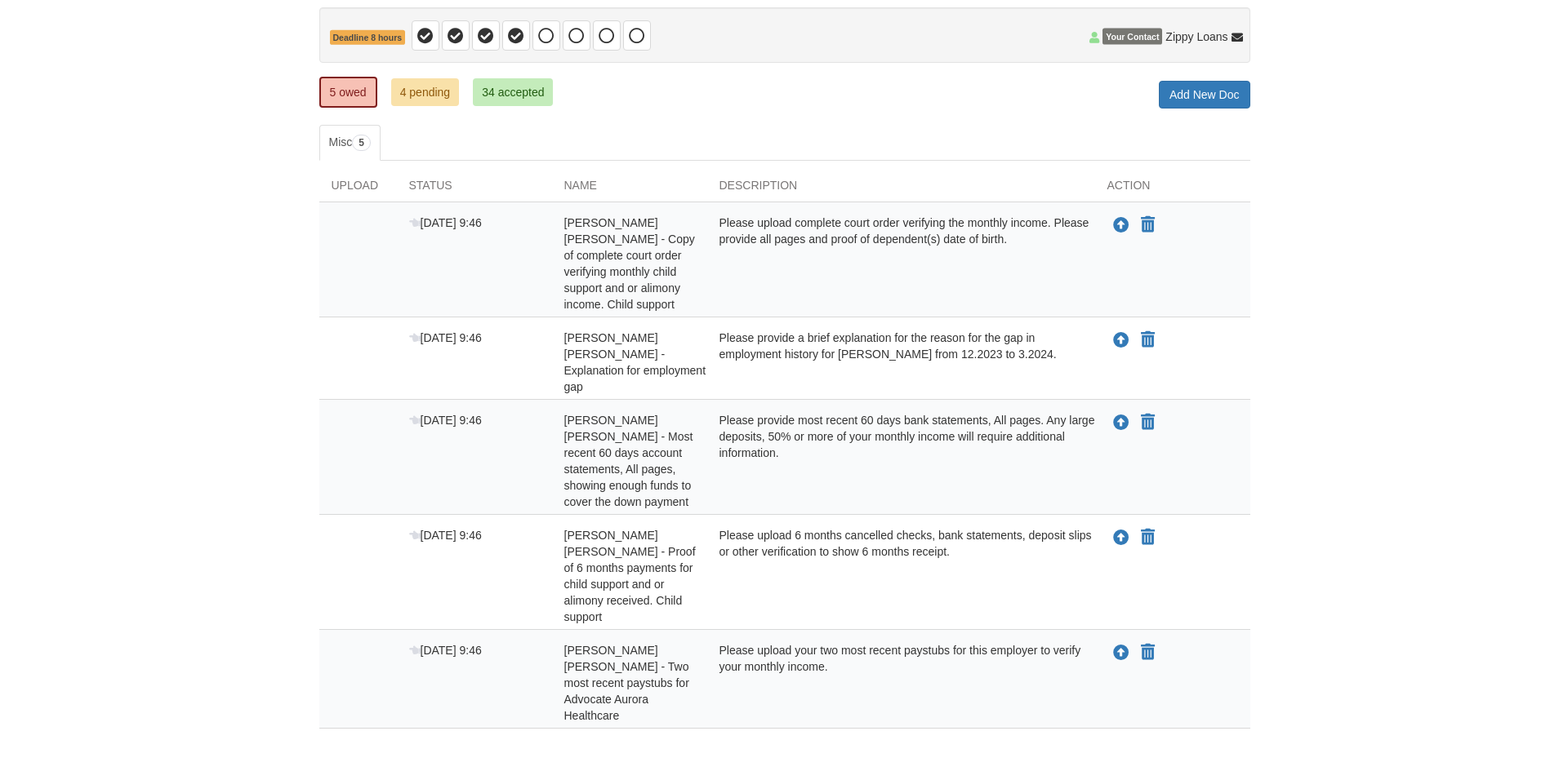
scroll to position [163, 0]
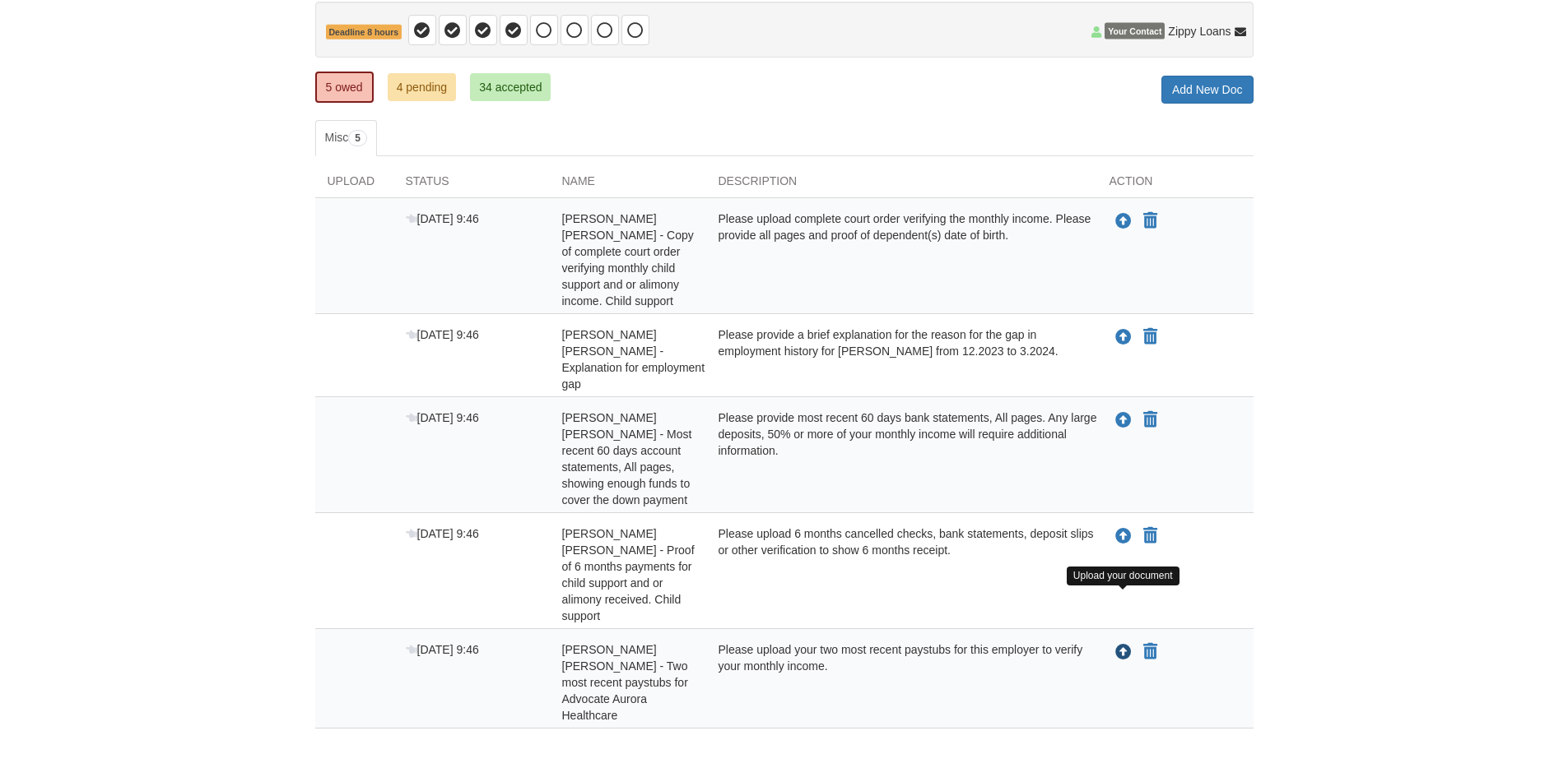
click at [1125, 645] on icon "Upload Fabiola Lopez Franco - Two most recent paystubs for Advocate Aurora Heal…" at bounding box center [1123, 653] width 16 height 16
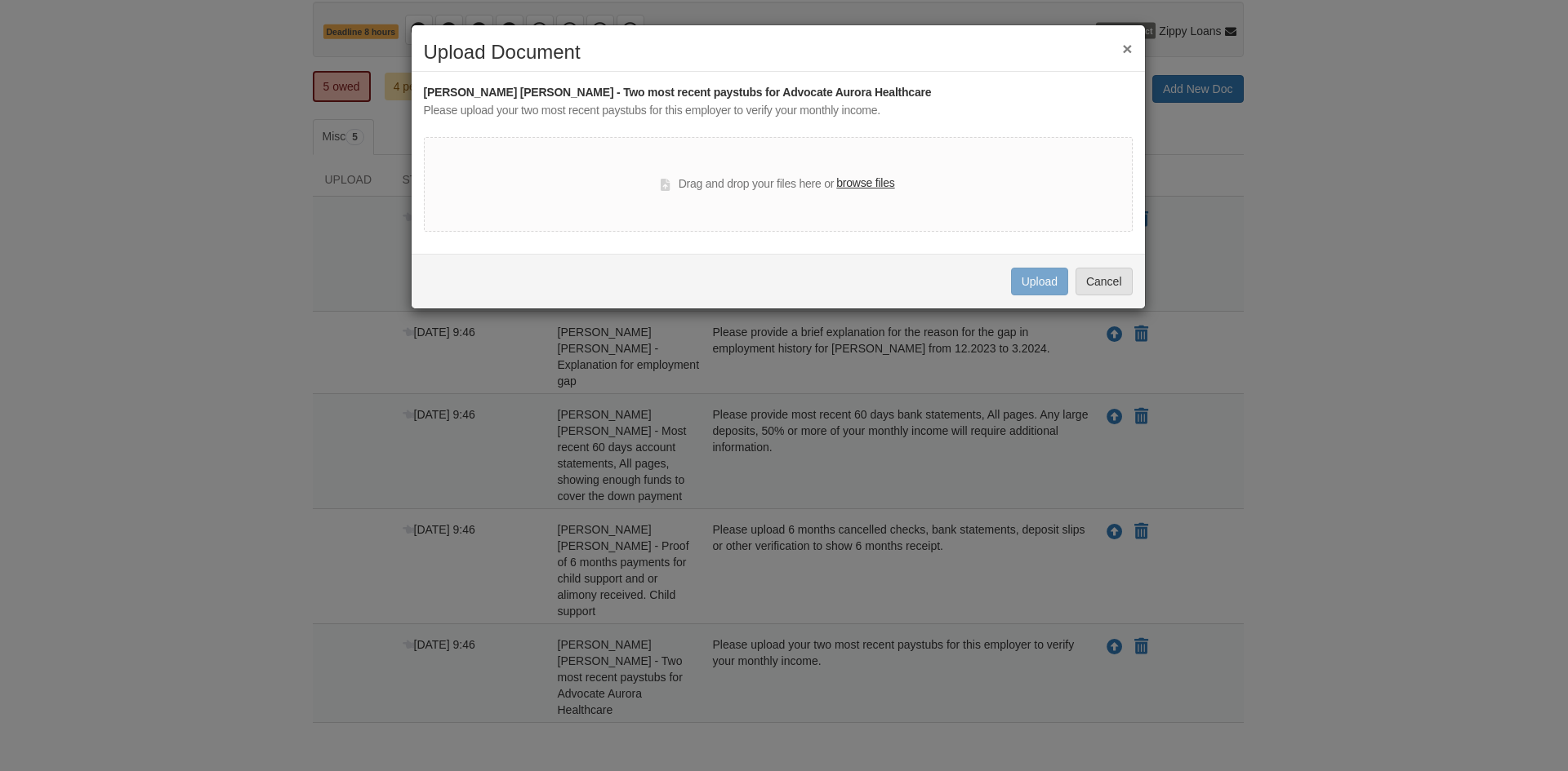
click at [859, 181] on label "browse files" at bounding box center [865, 184] width 58 height 18
click at [0, 0] on input "browse files" at bounding box center [0, 0] width 0 height 0
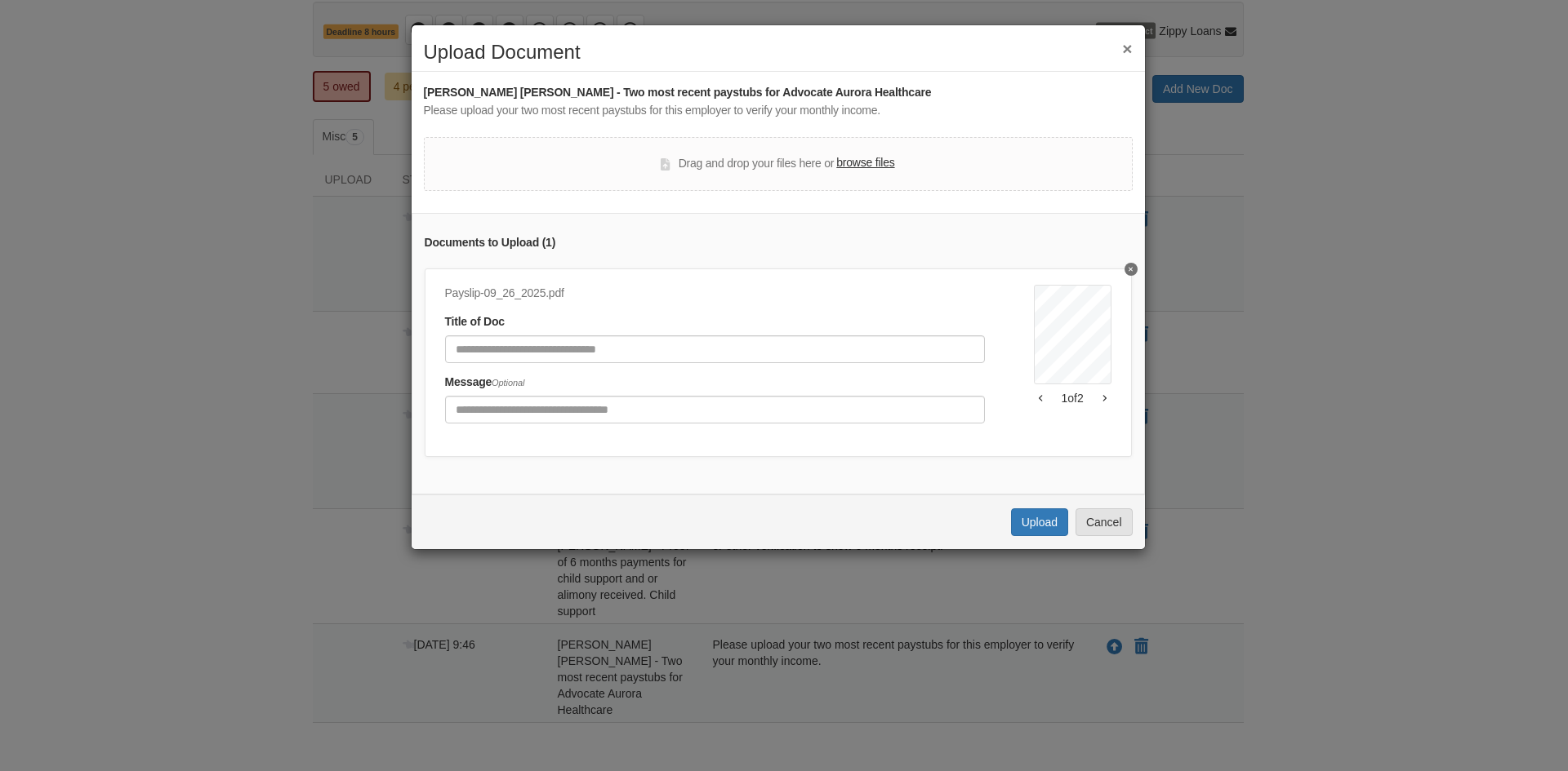
click at [883, 168] on label "browse files" at bounding box center [865, 163] width 58 height 18
click at [0, 0] on input "browse files" at bounding box center [0, 0] width 0 height 0
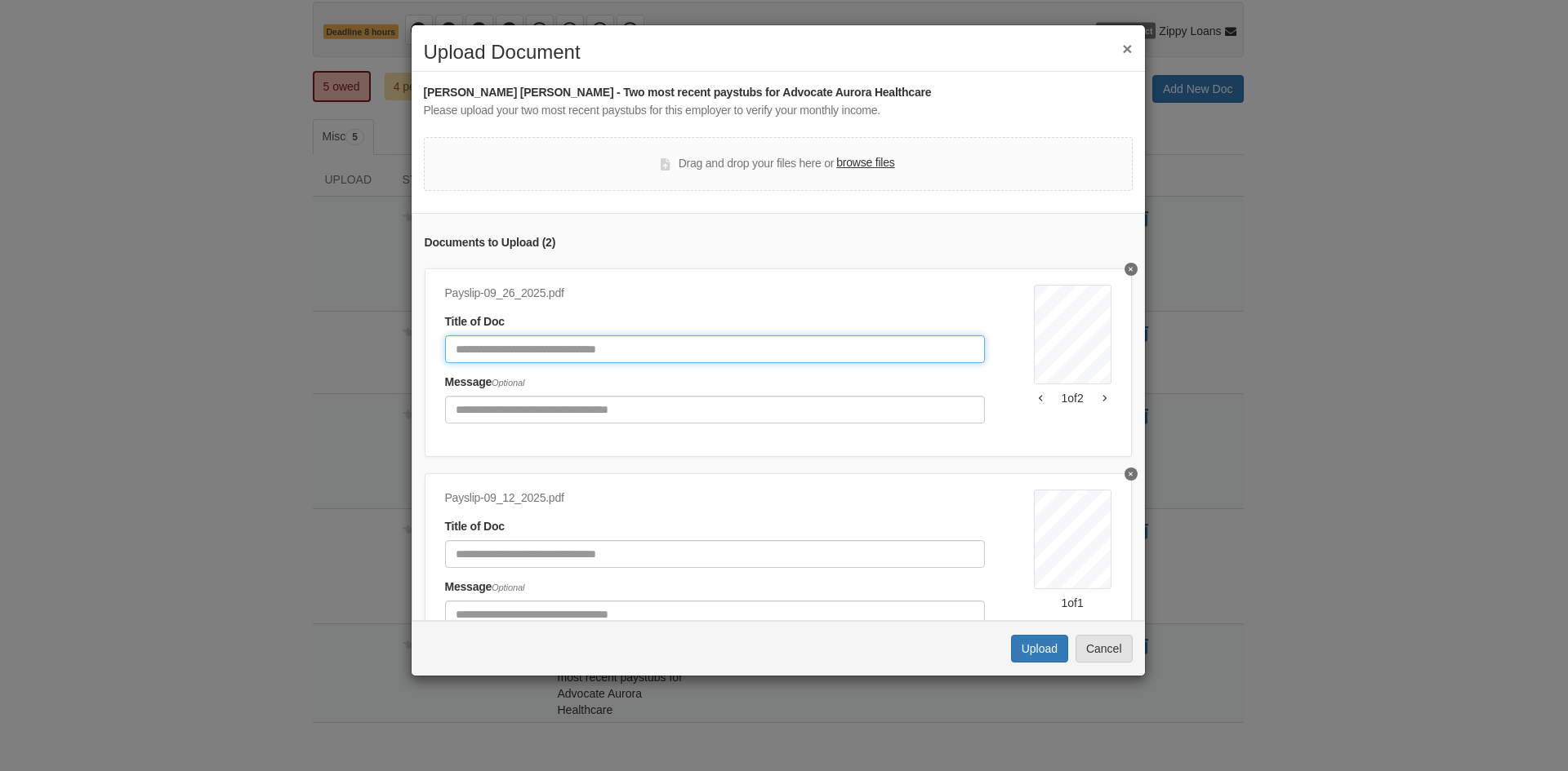
click at [489, 356] on input "Document Title" at bounding box center [715, 348] width 540 height 27
type input "**********"
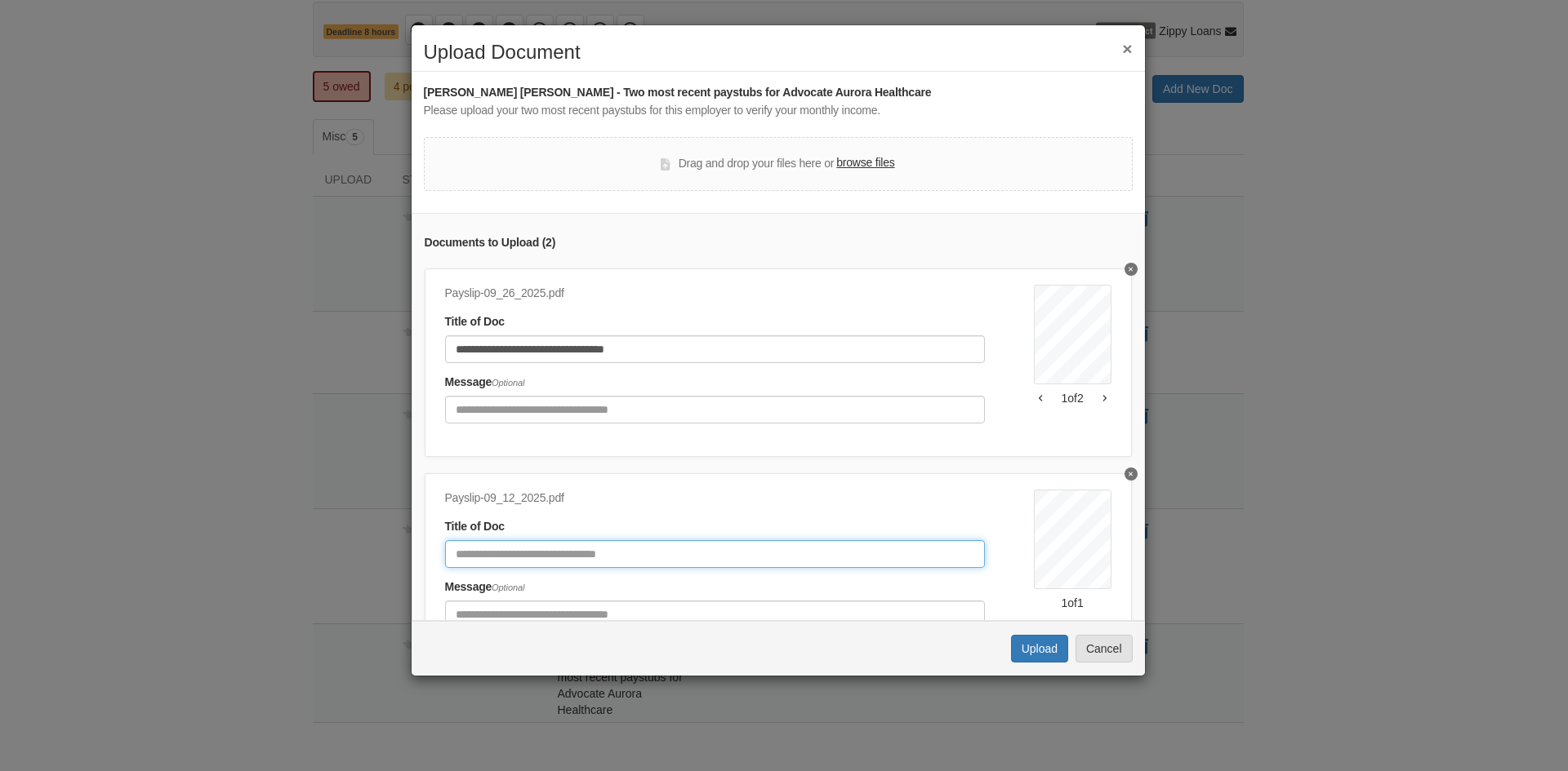
click at [598, 562] on input "Document Title" at bounding box center [715, 554] width 540 height 27
type input "**********"
click at [1028, 652] on button "Upload" at bounding box center [1039, 649] width 57 height 27
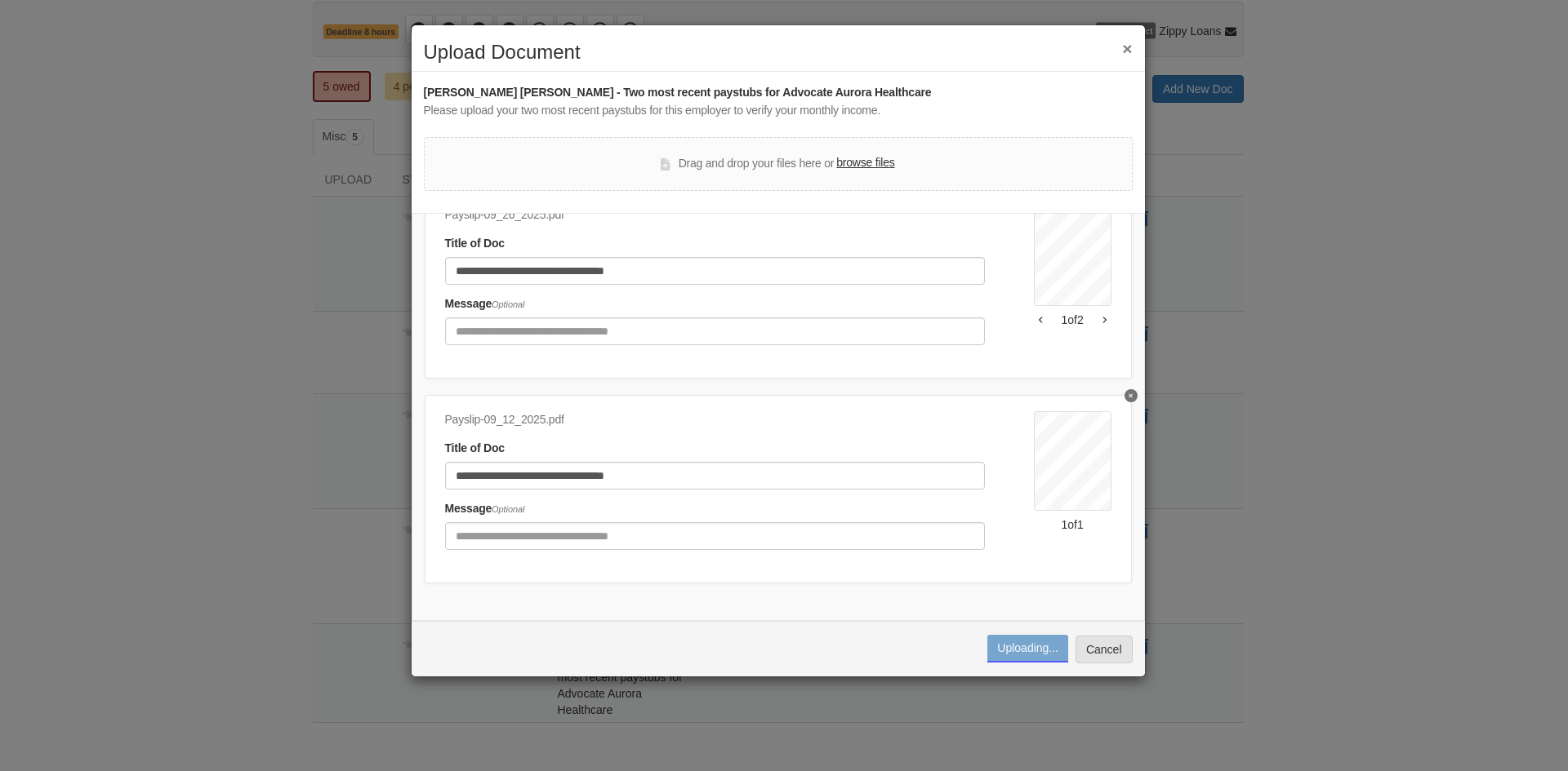
scroll to position [0, 0]
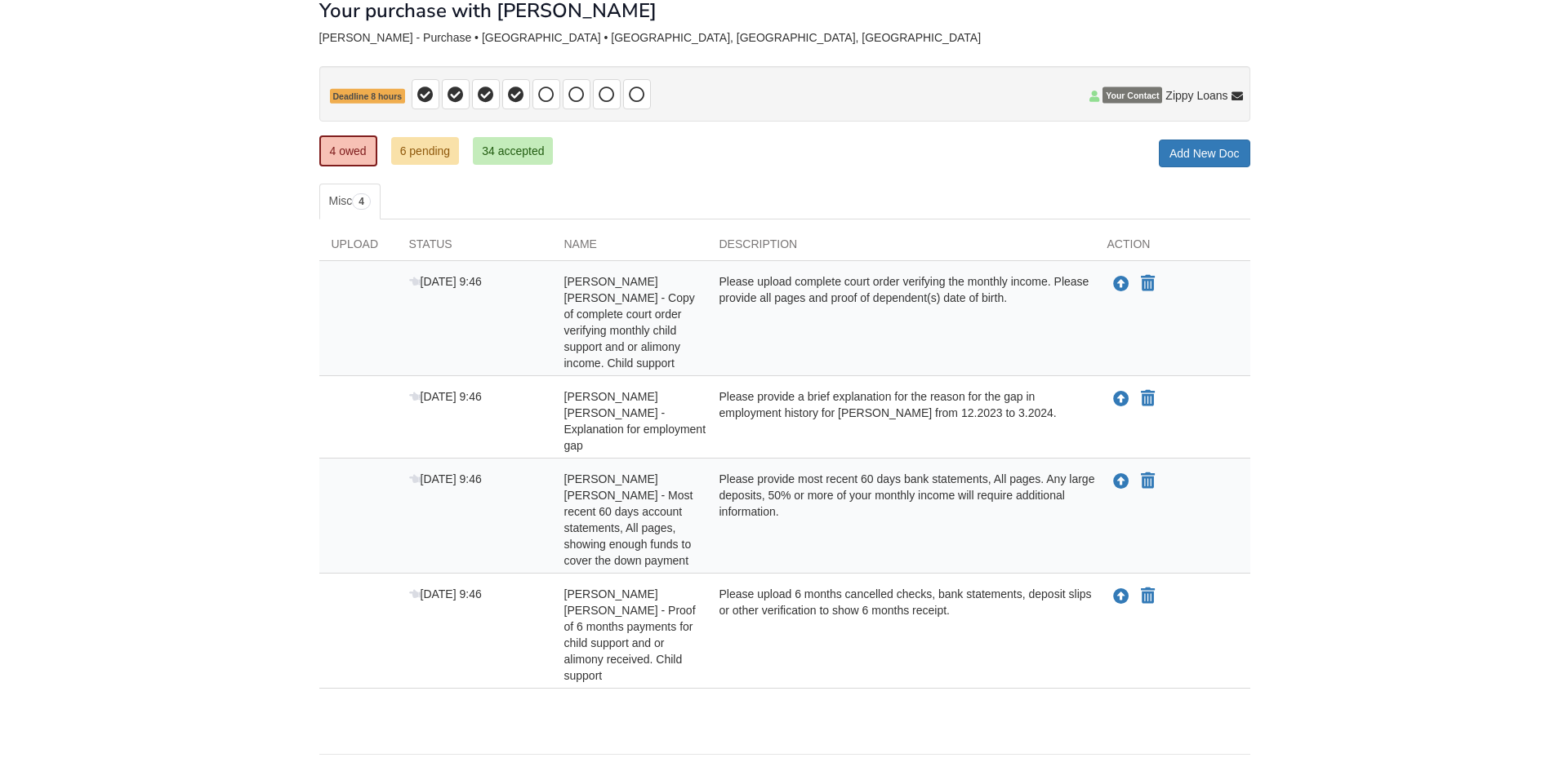
scroll to position [99, 0]
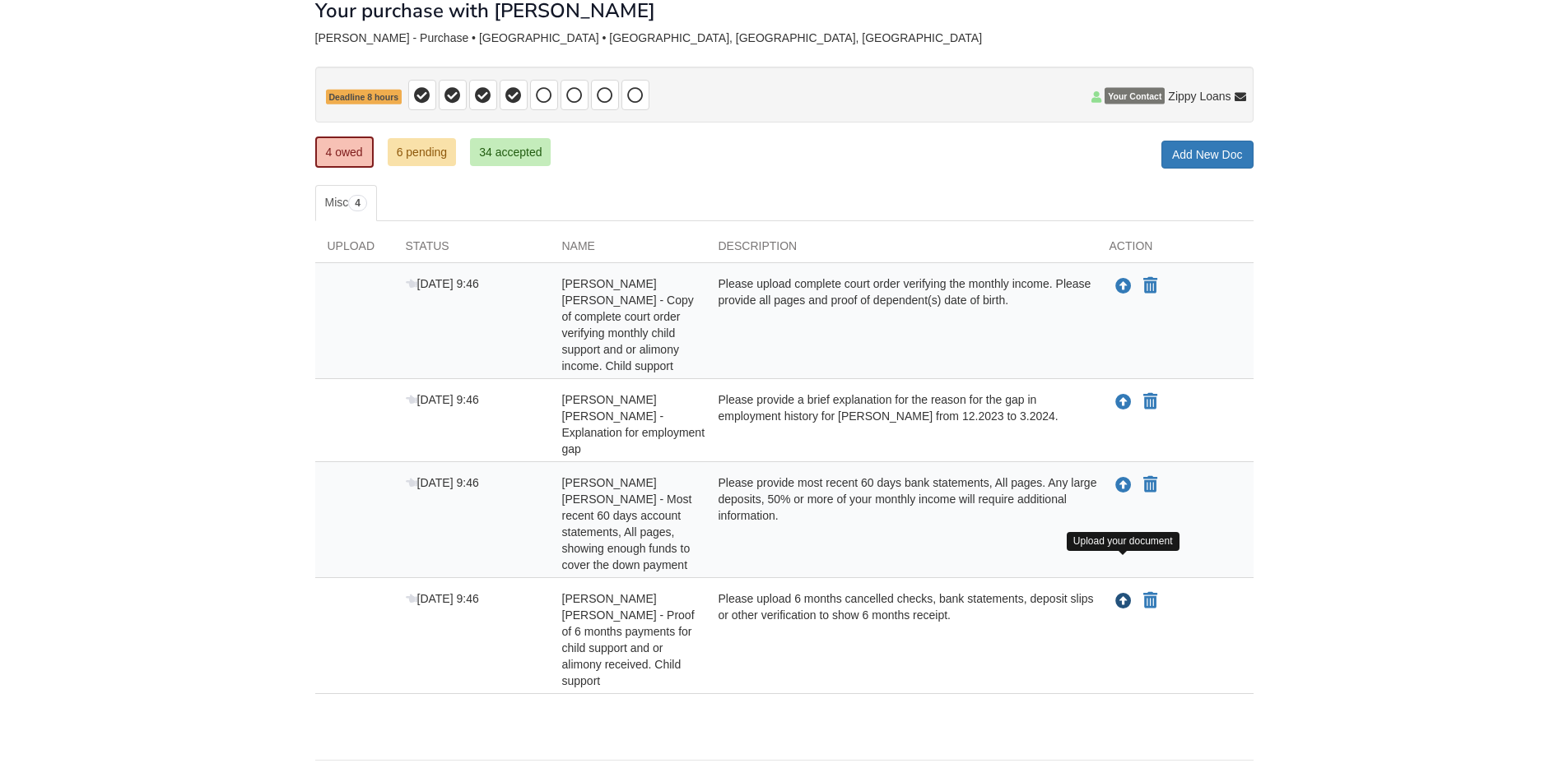
click at [1128, 594] on icon "Upload Fabiola Lopez Franco - Proof of 6 months payments for child support and …" at bounding box center [1123, 601] width 16 height 16
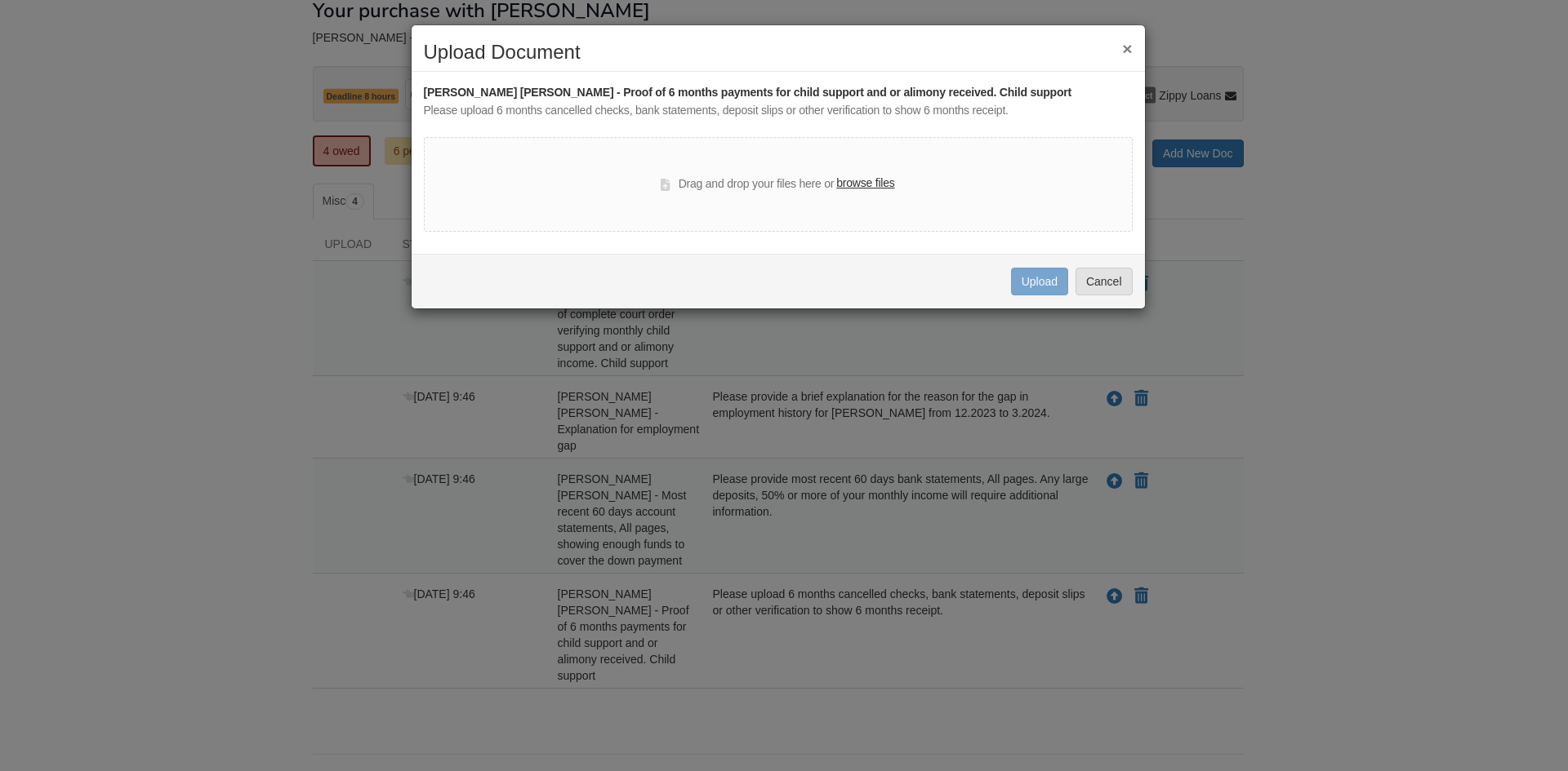
click at [859, 179] on label "browse files" at bounding box center [865, 184] width 58 height 18
click at [0, 0] on input "browse files" at bounding box center [0, 0] width 0 height 0
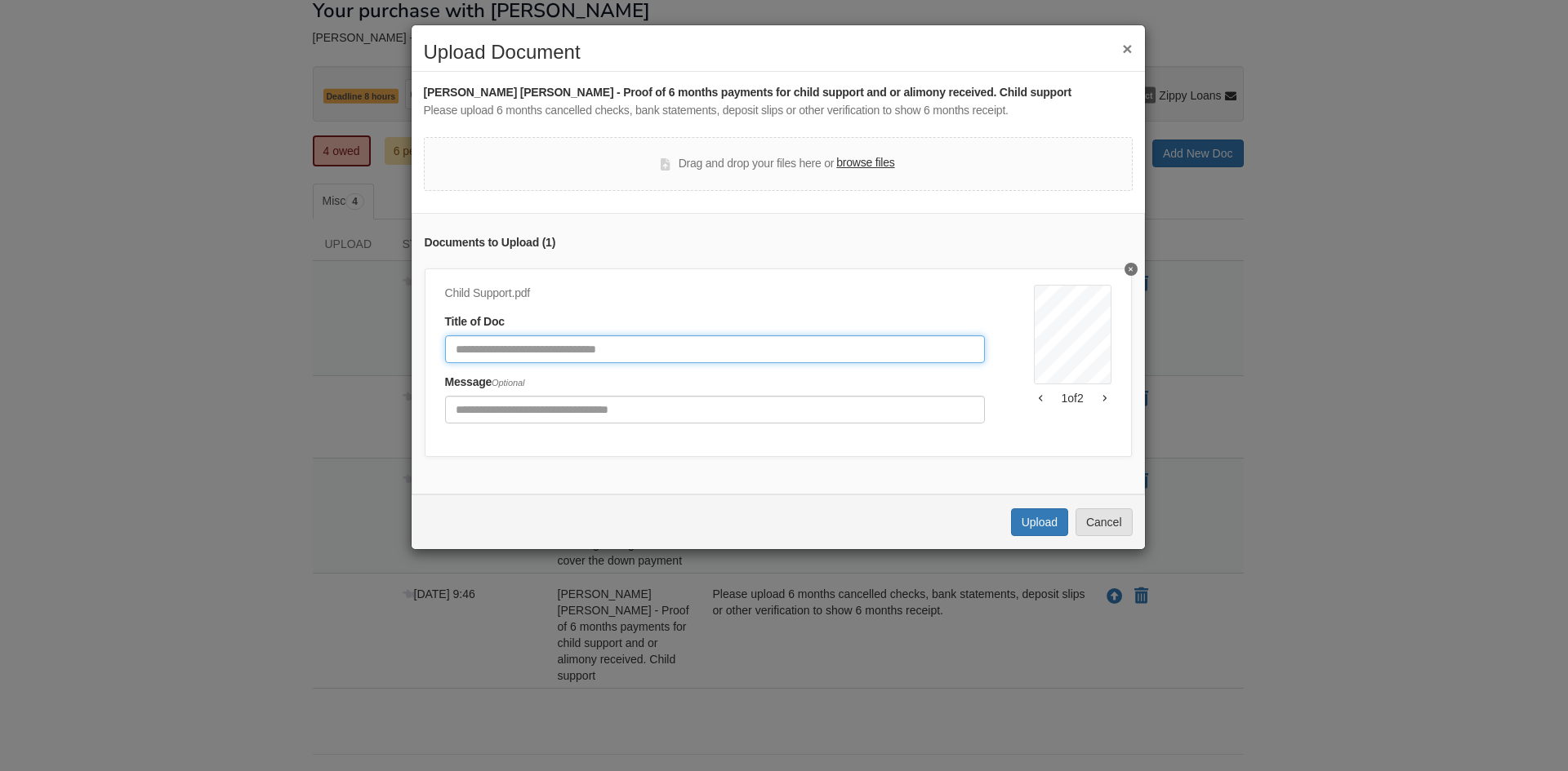
click at [574, 353] on input "Document Title" at bounding box center [715, 348] width 540 height 27
type input "**********"
click at [1023, 533] on button "Upload" at bounding box center [1039, 522] width 57 height 27
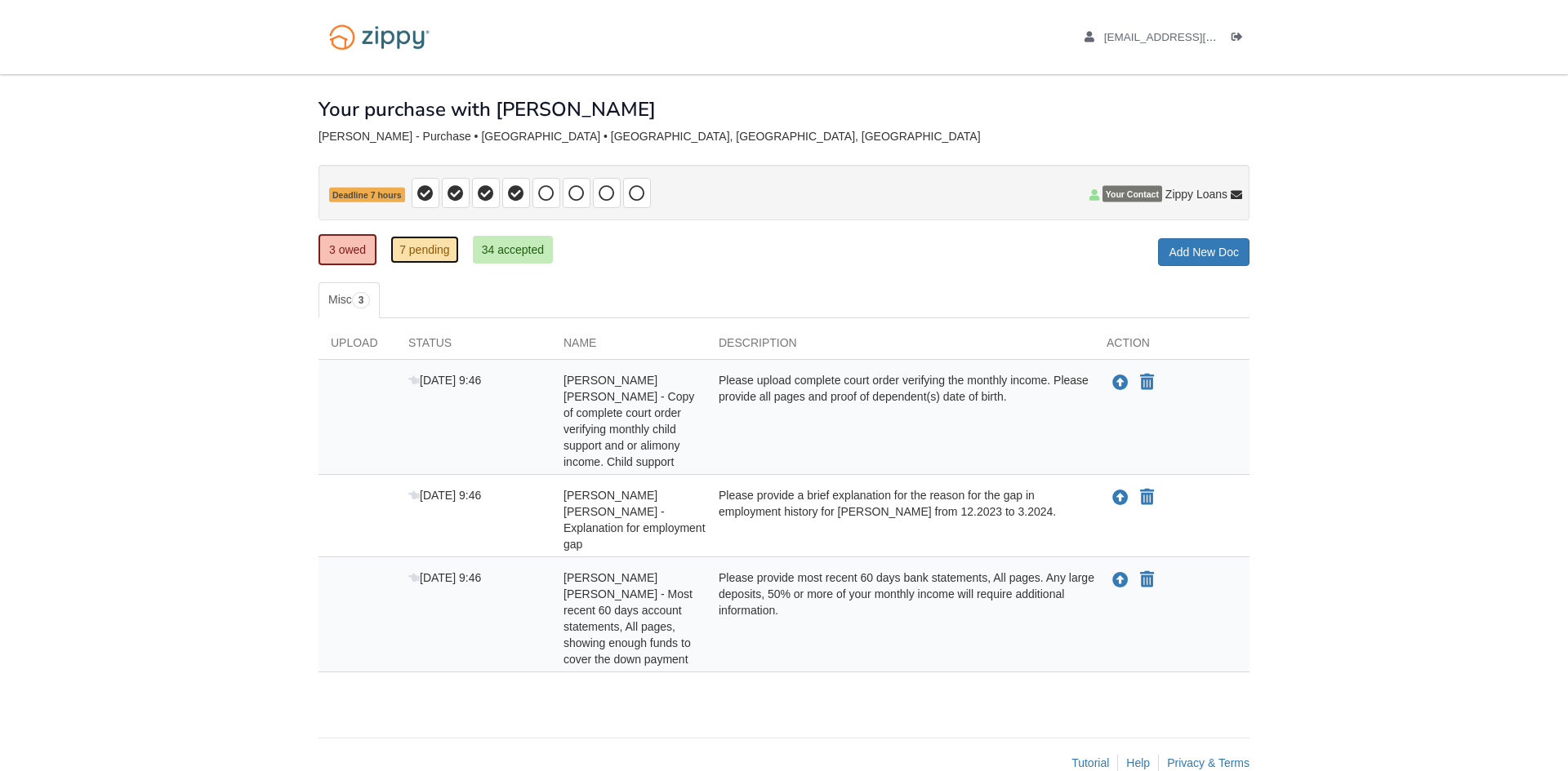
click at [441, 255] on link "7 pending" at bounding box center [424, 249] width 69 height 27
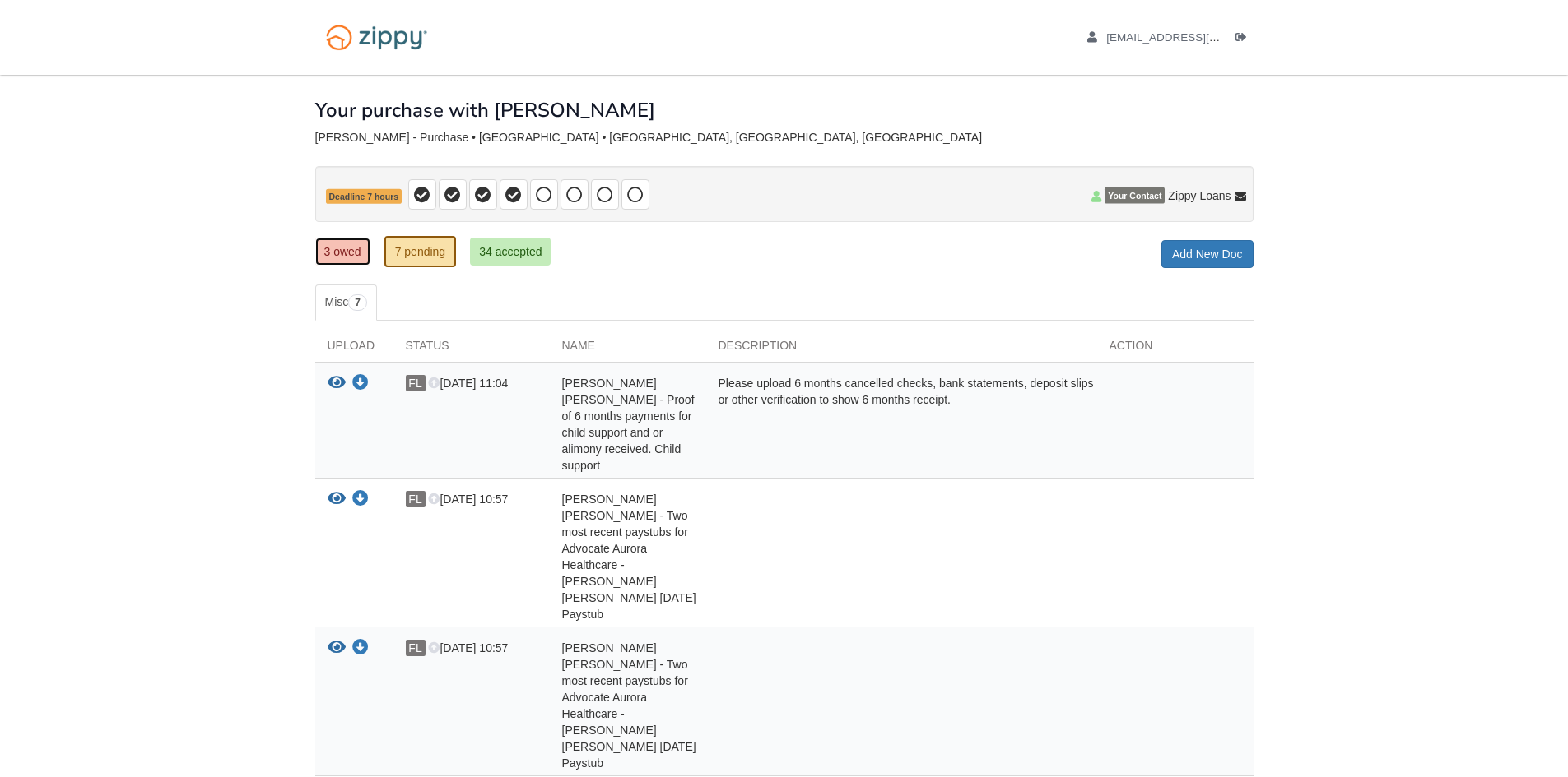
click at [347, 245] on link "3 owed" at bounding box center [343, 251] width 55 height 28
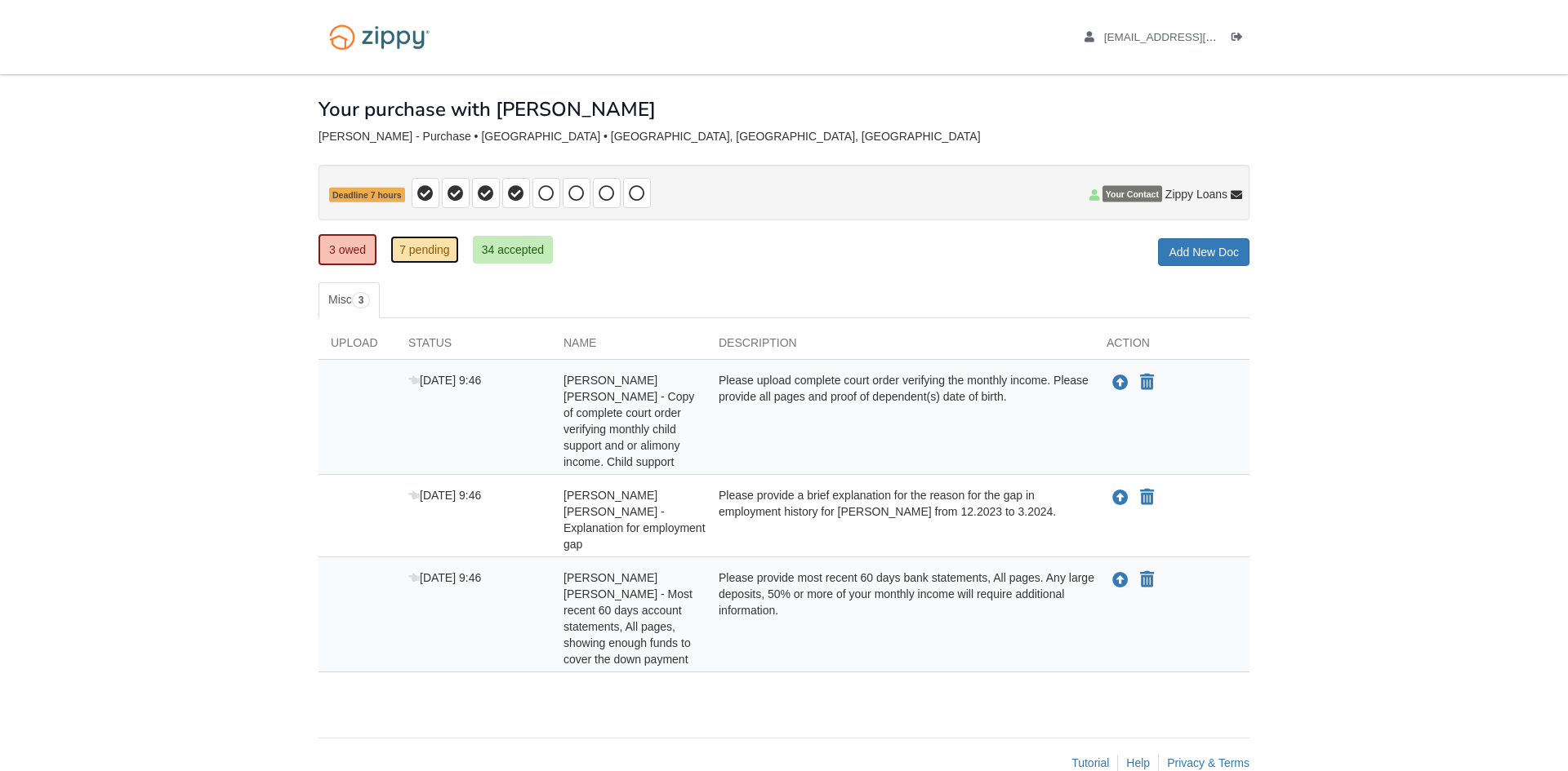
click at [426, 249] on link "7 pending" at bounding box center [424, 249] width 69 height 27
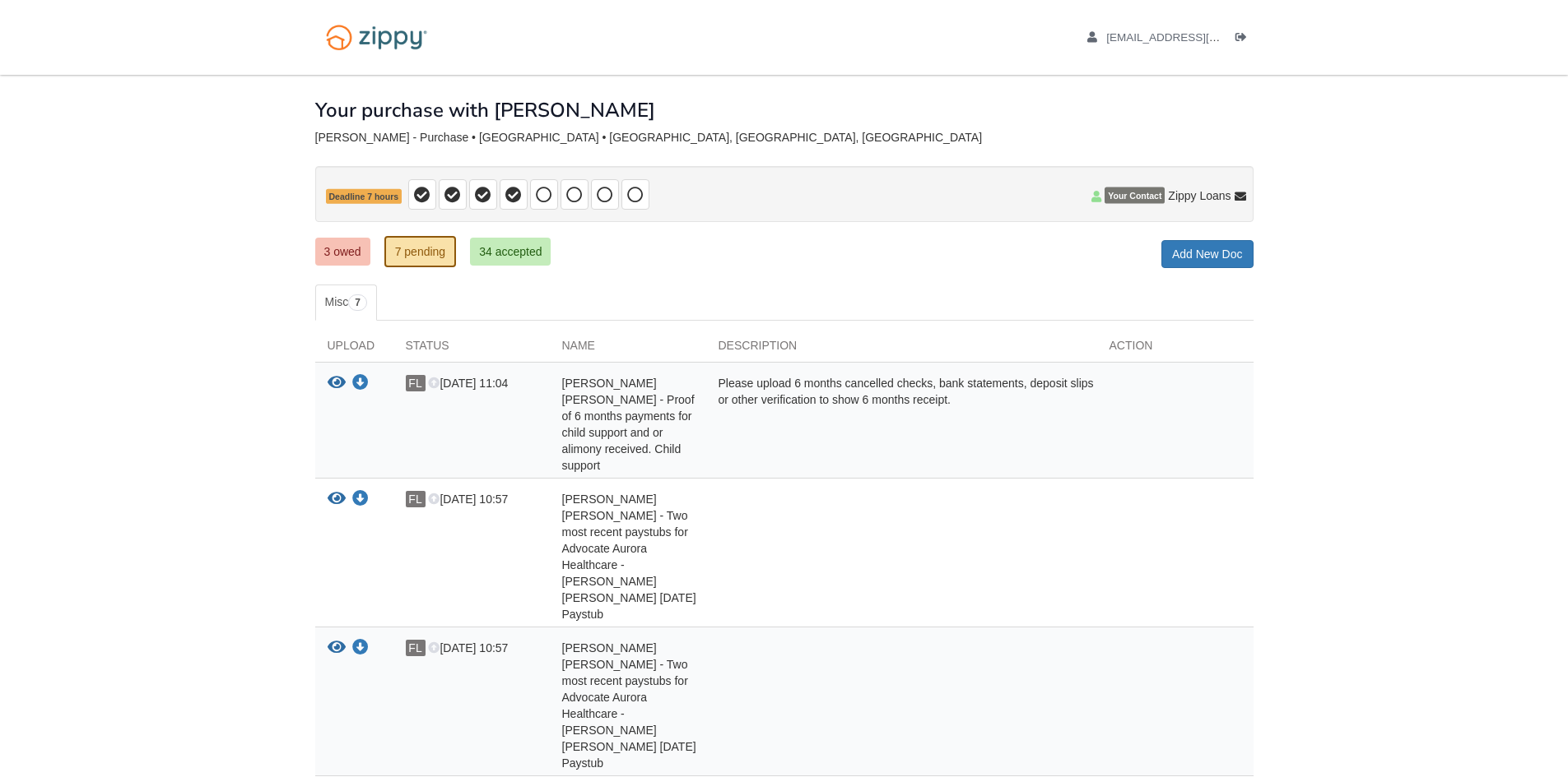
click at [1439, 297] on body "fabylopez94@gmail.com Logout" at bounding box center [784, 661] width 1568 height 1323
click at [353, 252] on link "3 owed" at bounding box center [343, 251] width 55 height 28
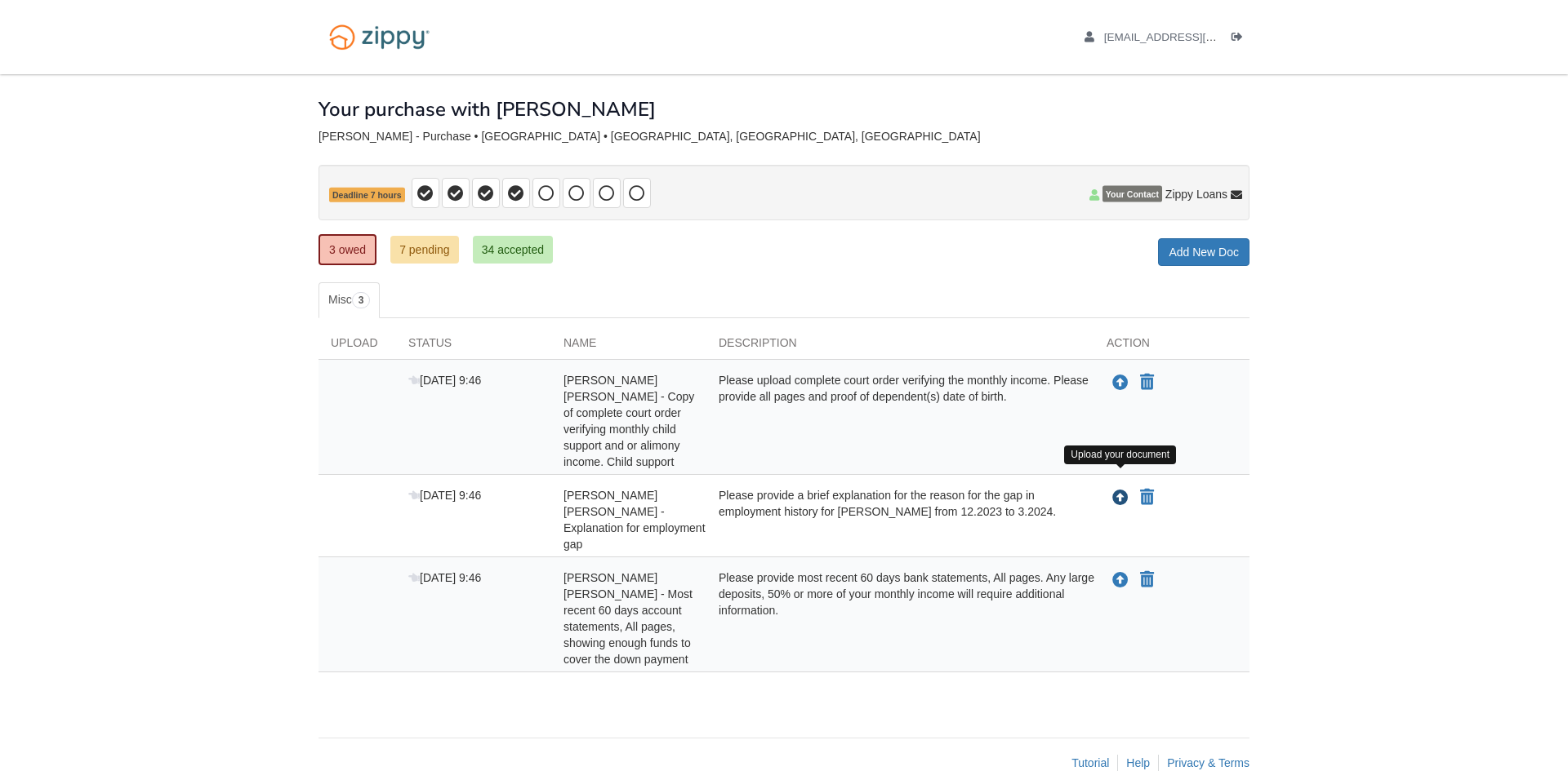
click at [1121, 490] on icon "Upload Fabiola Lopez Franco - Explanation for employment gap" at bounding box center [1120, 498] width 16 height 16
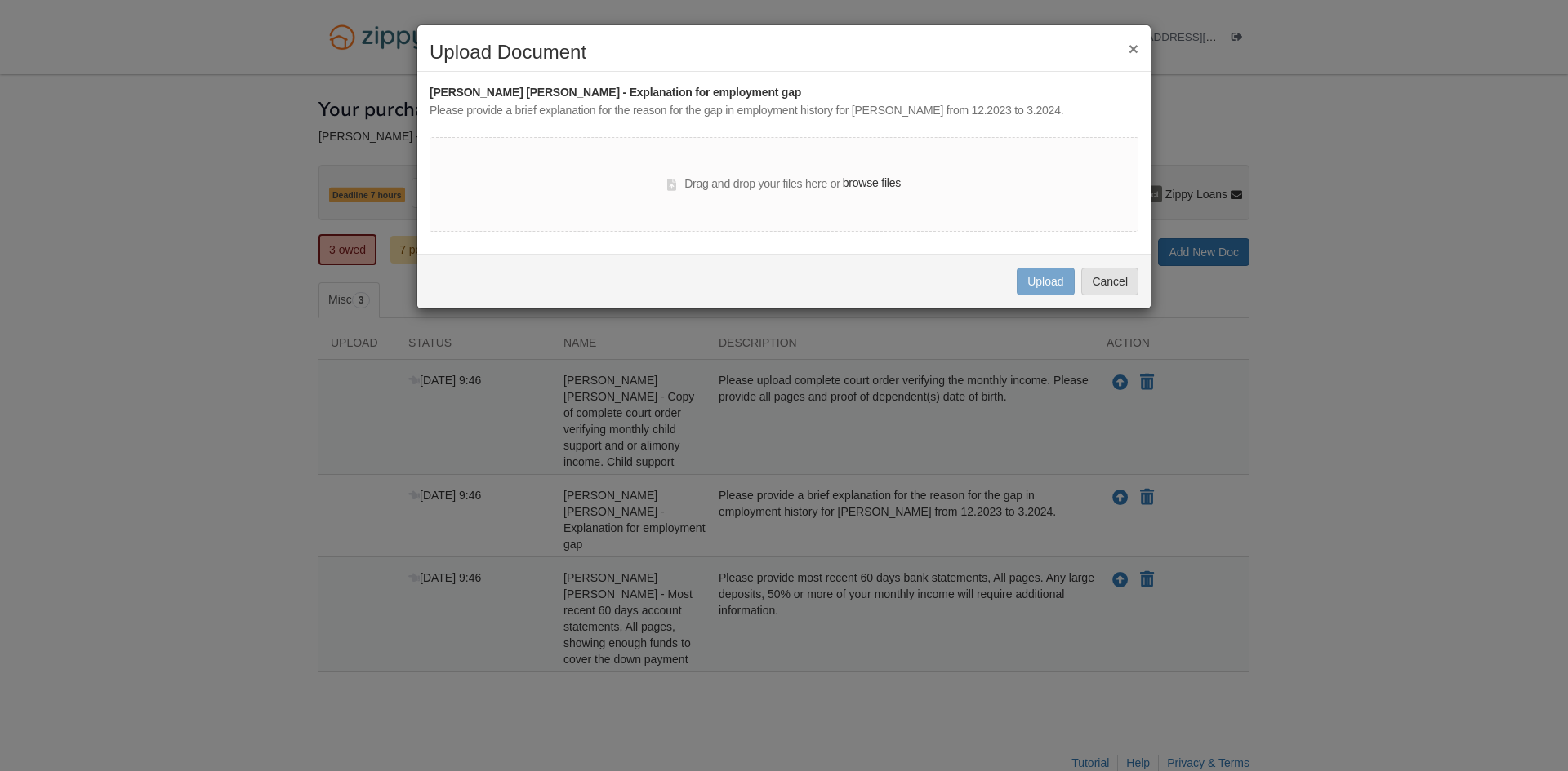
click at [1133, 48] on button "×" at bounding box center [1133, 48] width 9 height 17
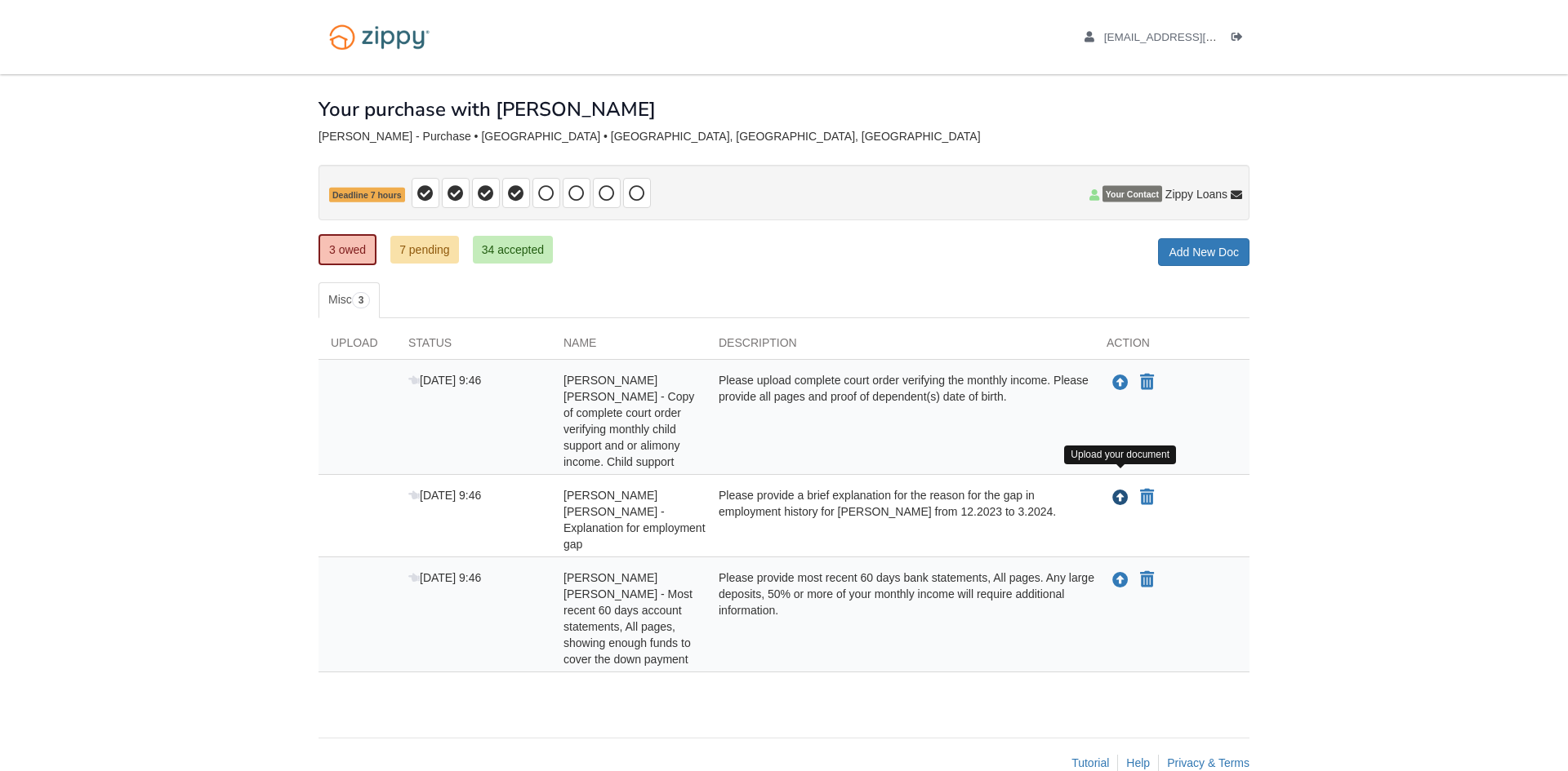
click at [1115, 490] on icon "Upload Fabiola Lopez Franco - Explanation for employment gap" at bounding box center [1120, 498] width 16 height 16
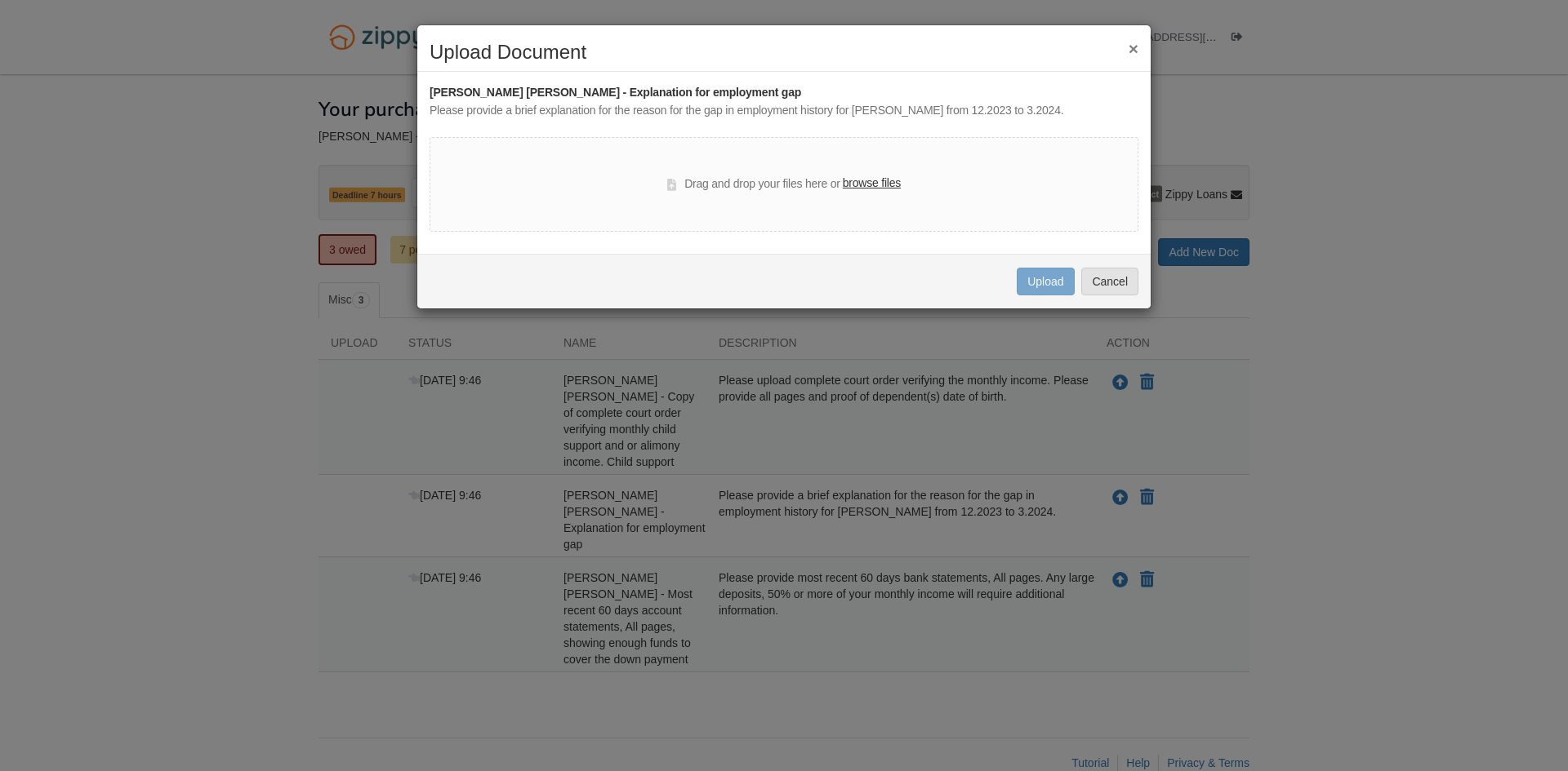
click at [876, 181] on label "browse files" at bounding box center [872, 184] width 58 height 18
click at [0, 0] on input "browse files" at bounding box center [0, 0] width 0 height 0
click at [1116, 286] on button "Cancel" at bounding box center [1109, 281] width 57 height 27
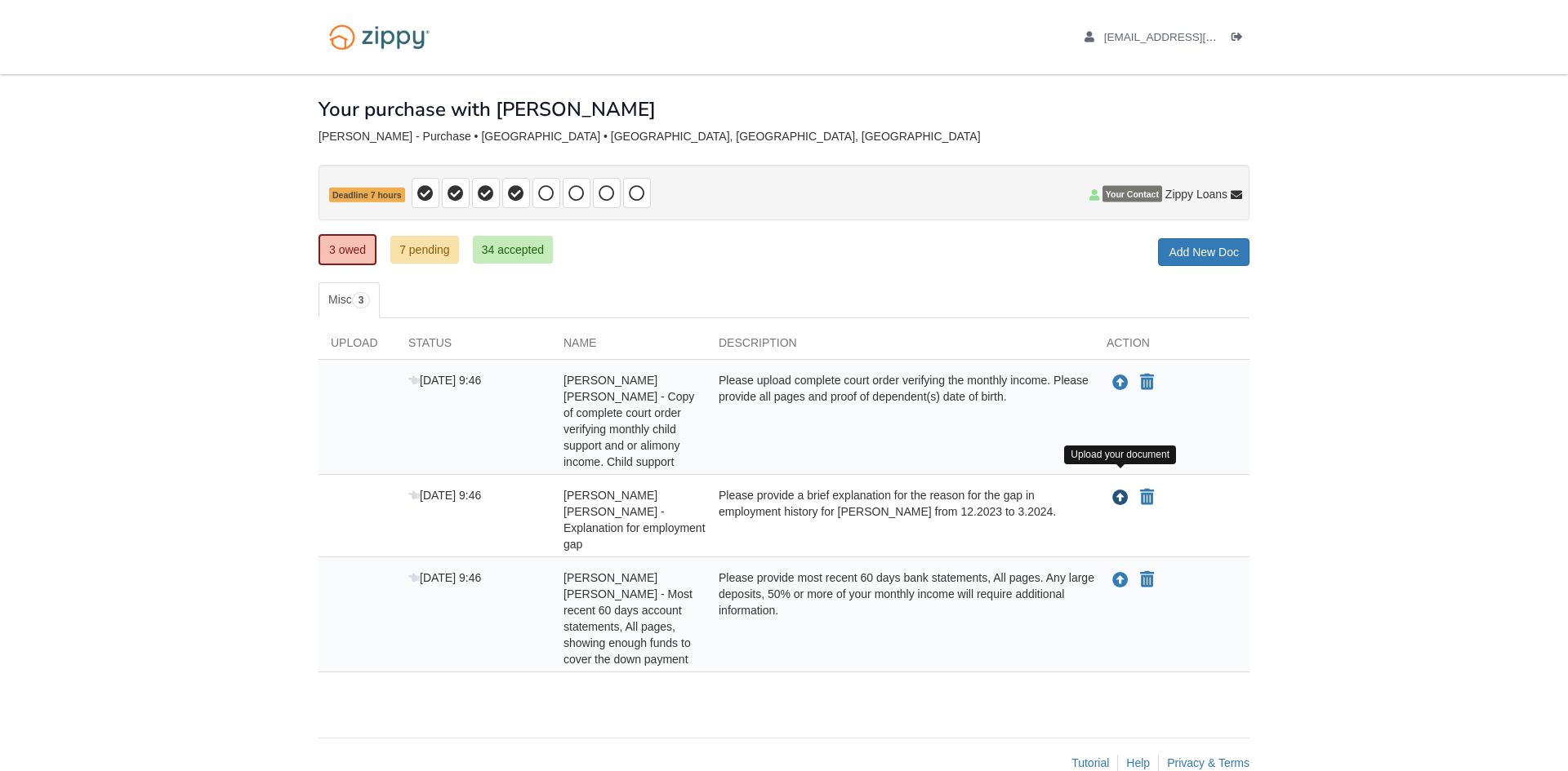
click at [1123, 490] on icon "Upload Fabiola Lopez Franco - Explanation for employment gap" at bounding box center [1120, 498] width 16 height 16
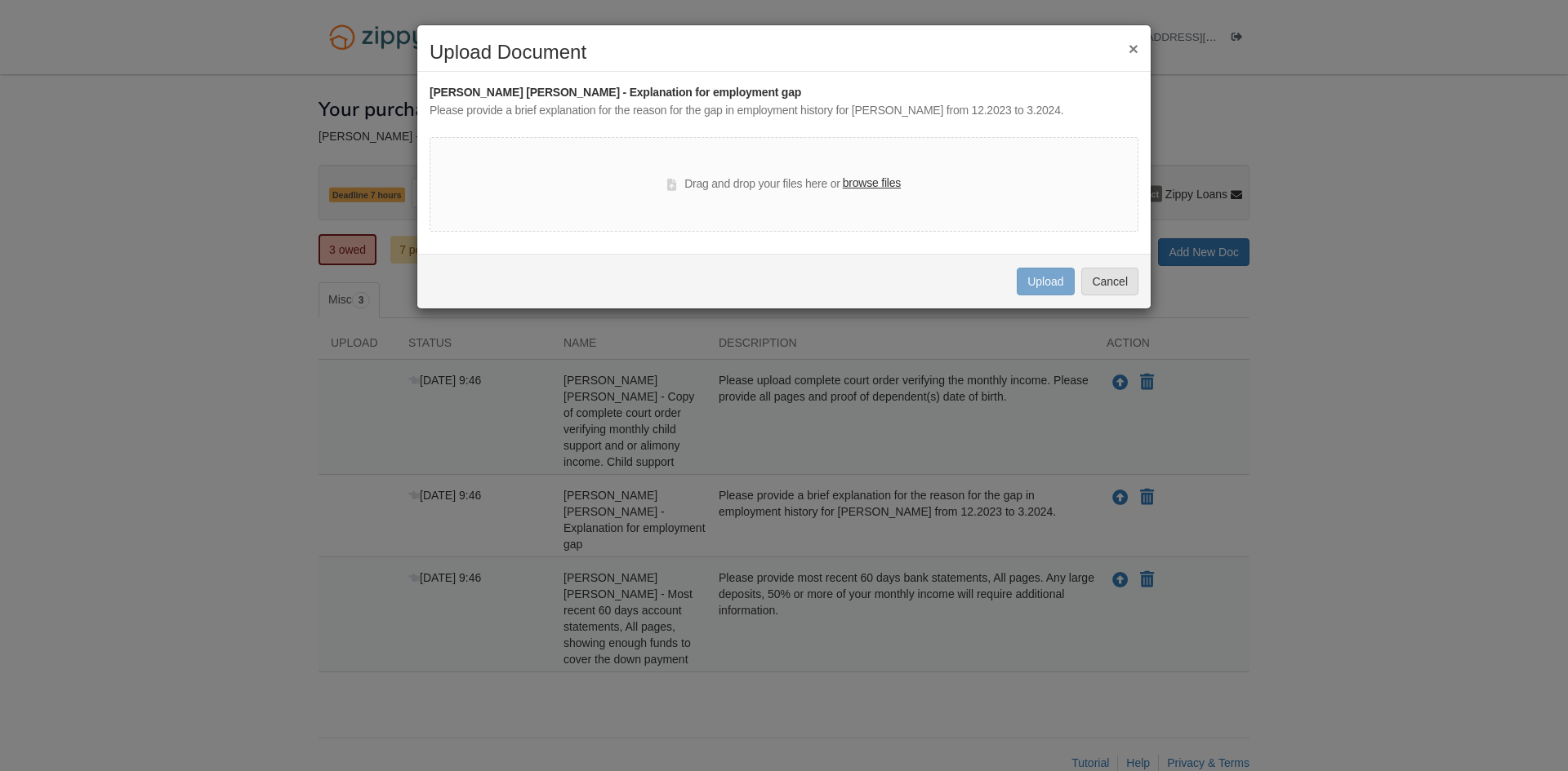
click at [859, 187] on label "browse files" at bounding box center [872, 184] width 58 height 18
click at [0, 0] on input "browse files" at bounding box center [0, 0] width 0 height 0
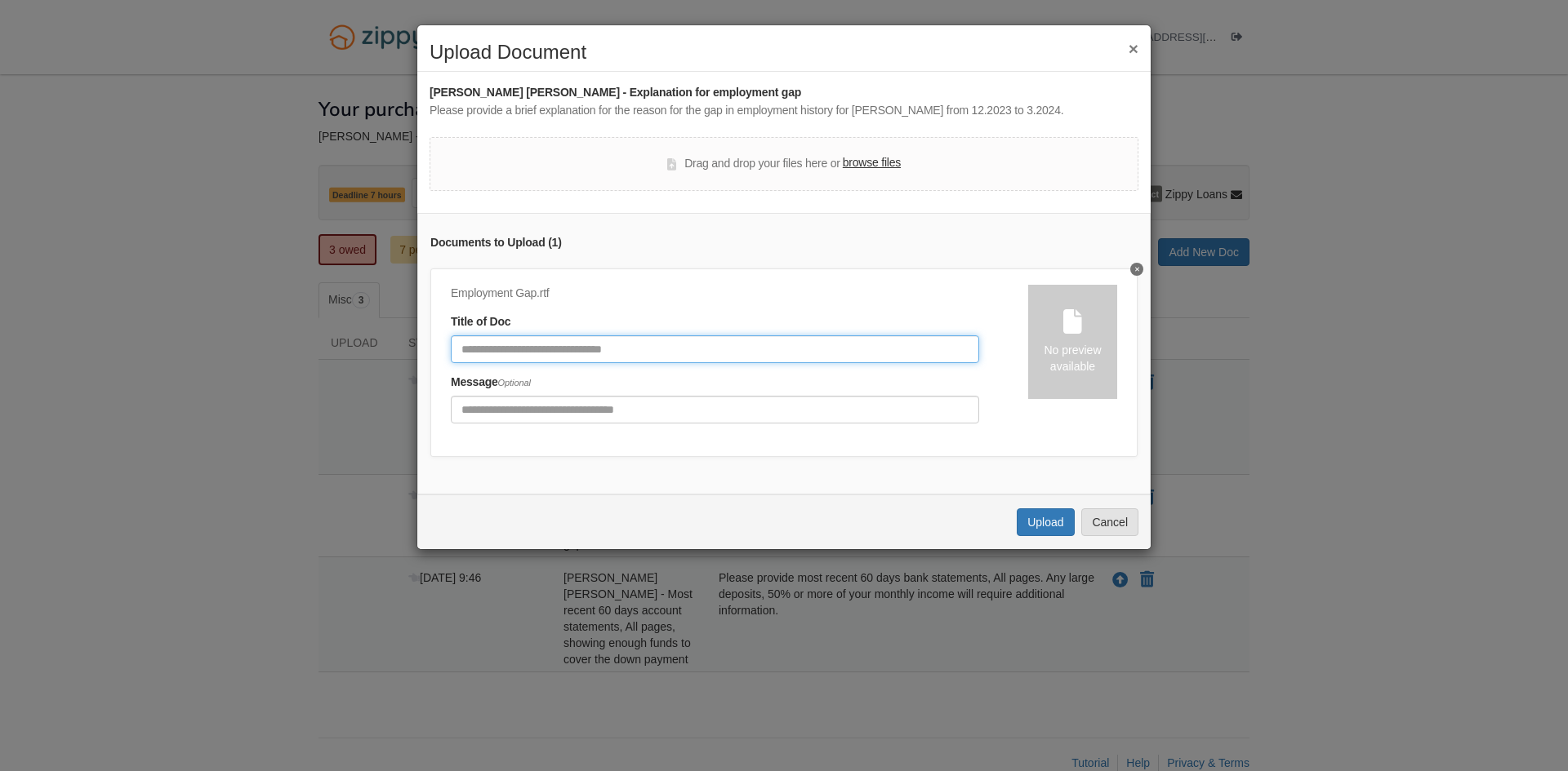
click at [679, 359] on input "Document Title" at bounding box center [715, 348] width 528 height 27
type input "**********"
click at [1036, 529] on button "Upload" at bounding box center [1044, 522] width 57 height 27
